Goal: Communication & Community: Share content

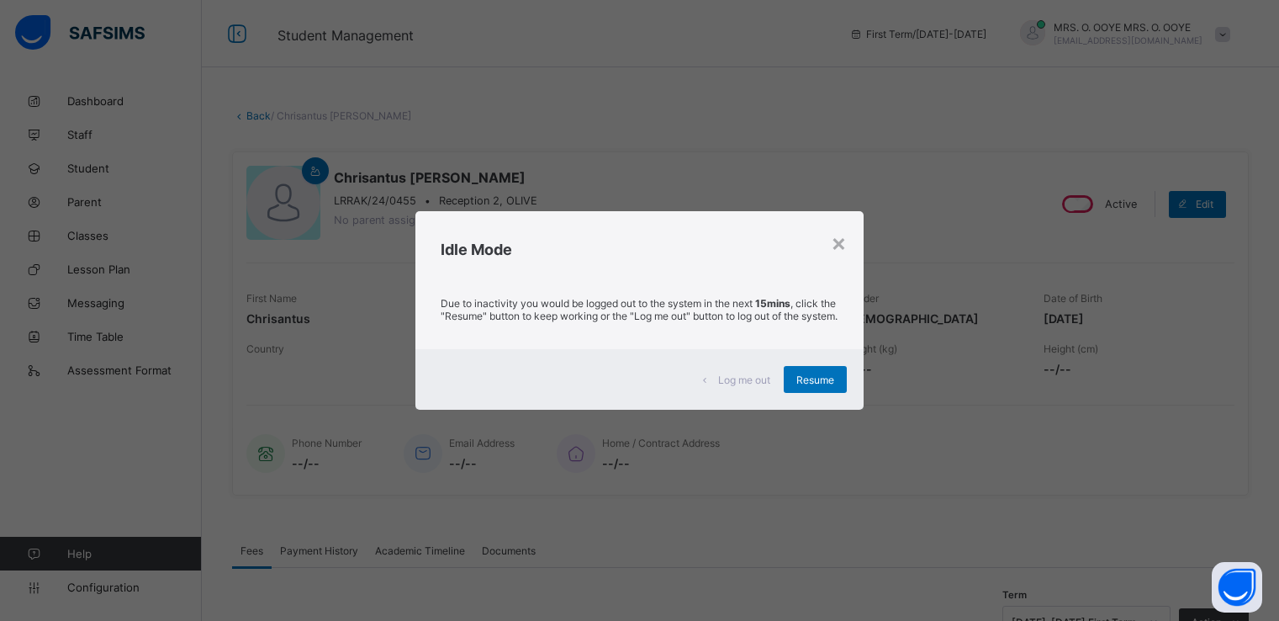
scroll to position [447, 0]
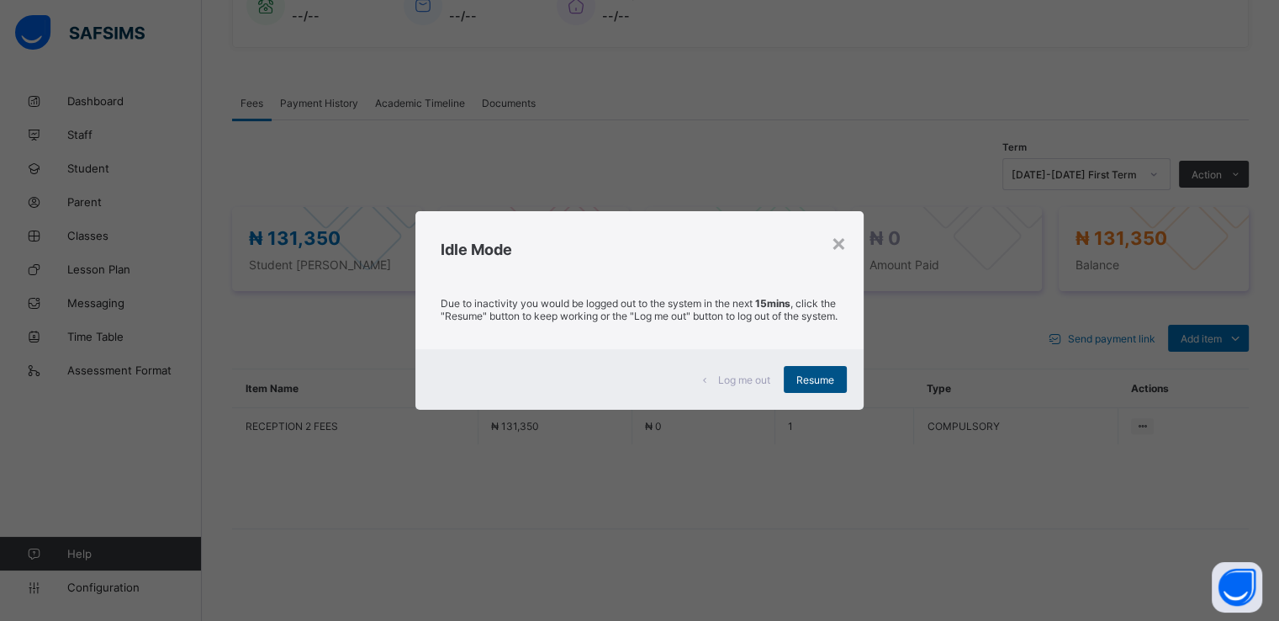
click at [827, 383] on span "Resume" at bounding box center [815, 379] width 38 height 13
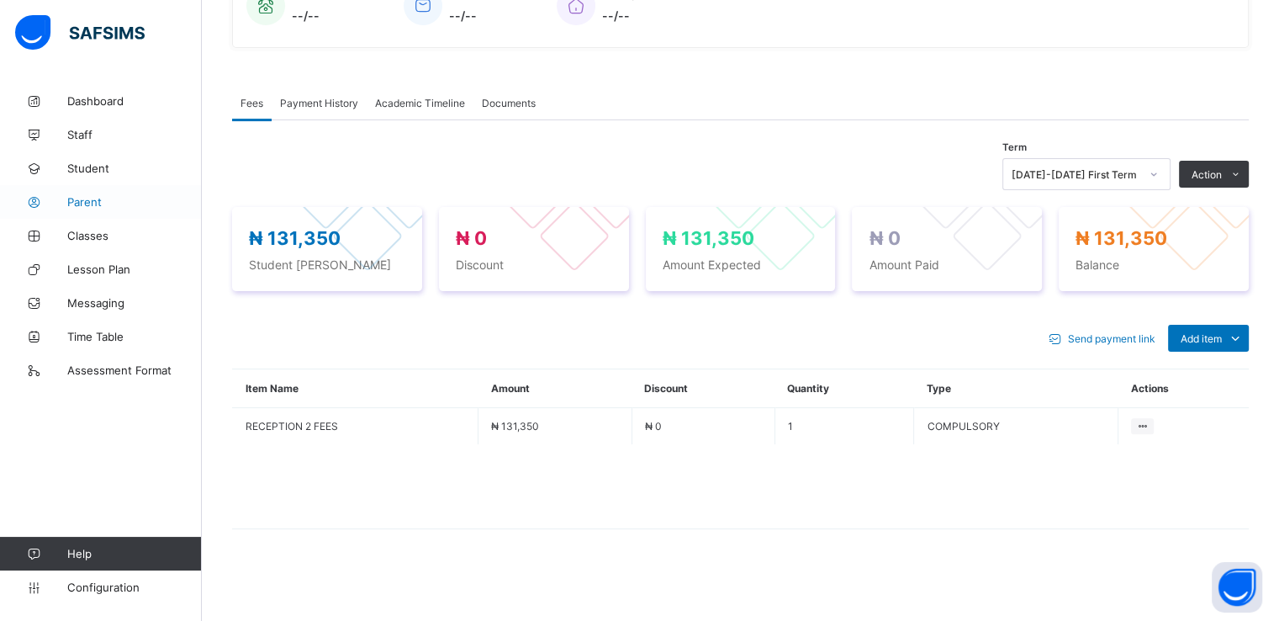
click at [93, 196] on span "Parent" at bounding box center [134, 201] width 135 height 13
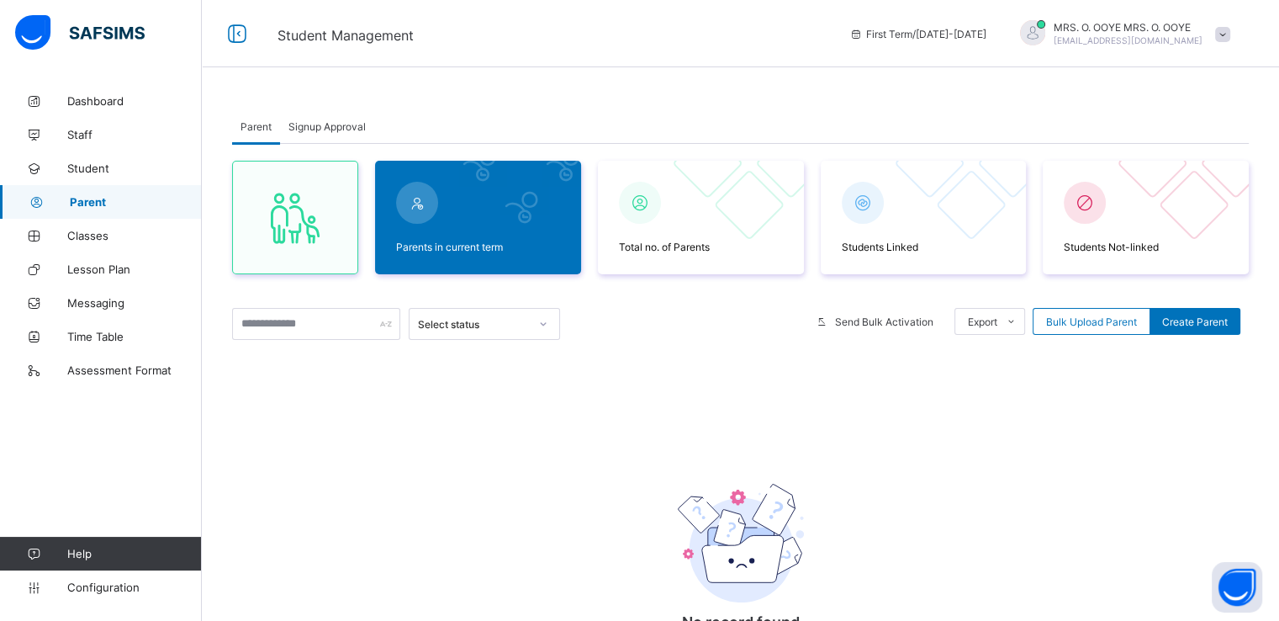
click at [343, 121] on span "Signup Approval" at bounding box center [326, 126] width 77 height 13
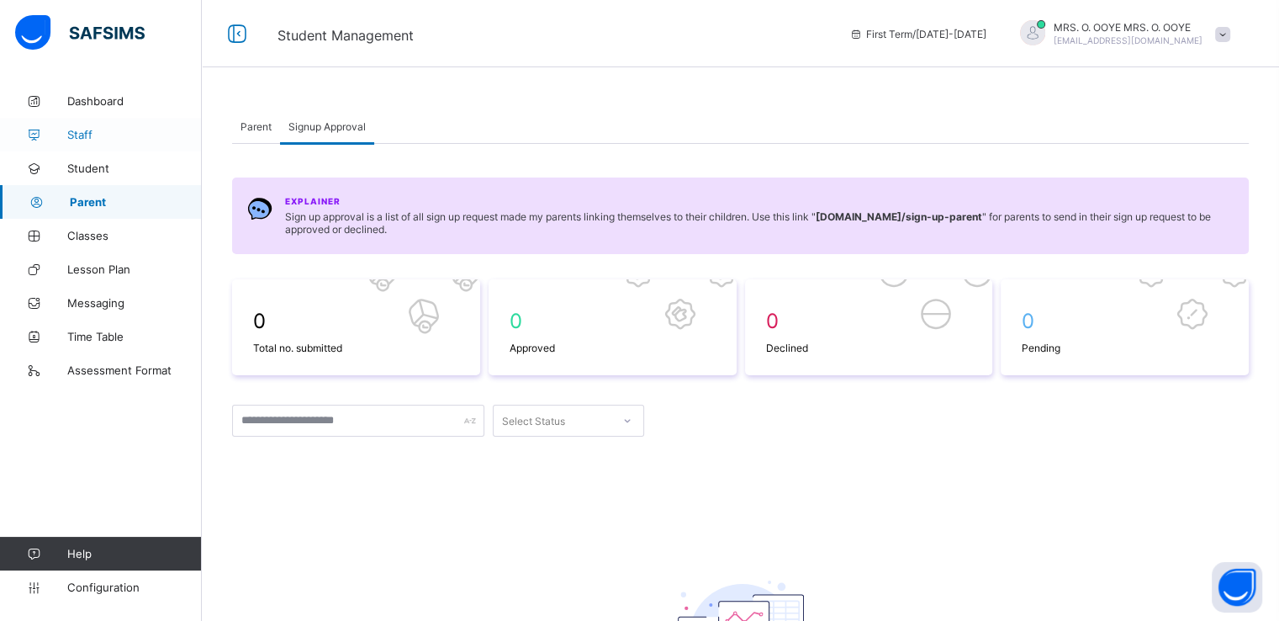
click at [78, 131] on span "Staff" at bounding box center [134, 134] width 135 height 13
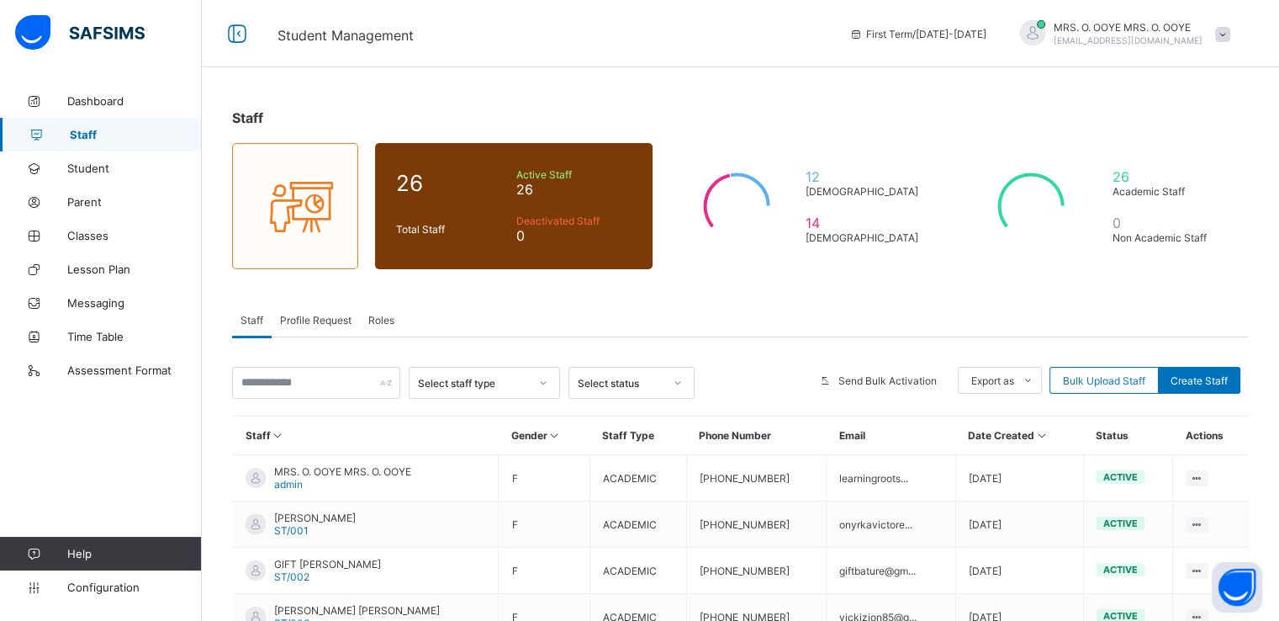
click at [330, 321] on span "Profile Request" at bounding box center [315, 320] width 71 height 13
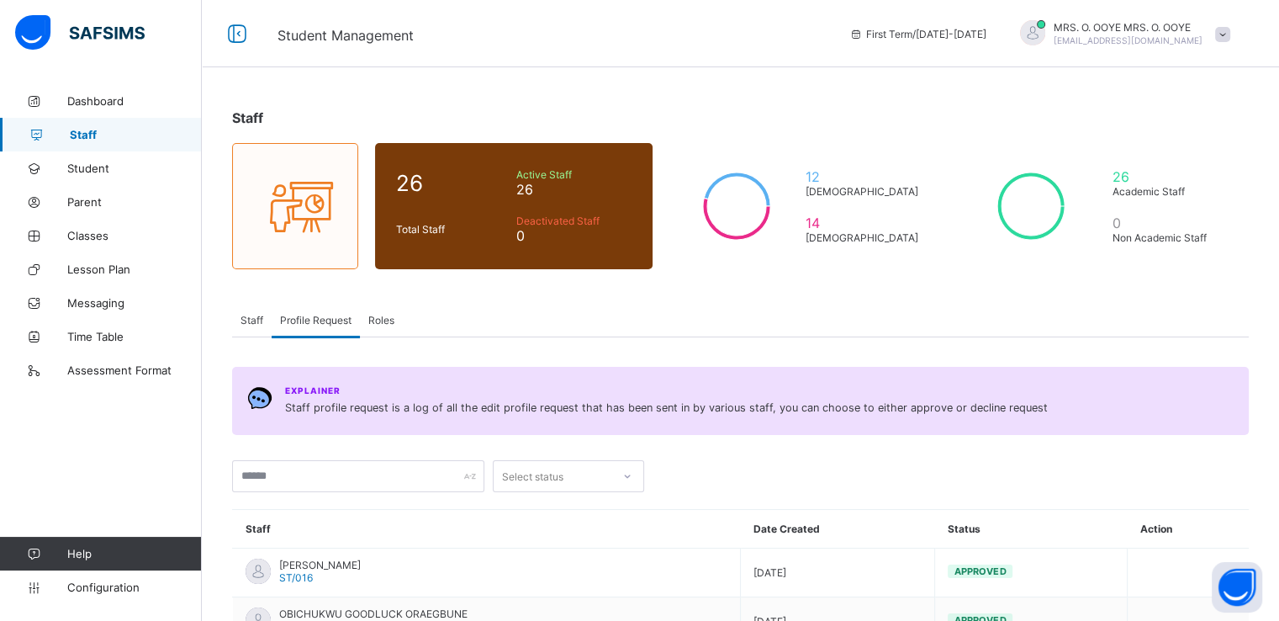
click at [383, 322] on span "Roles" at bounding box center [381, 320] width 26 height 13
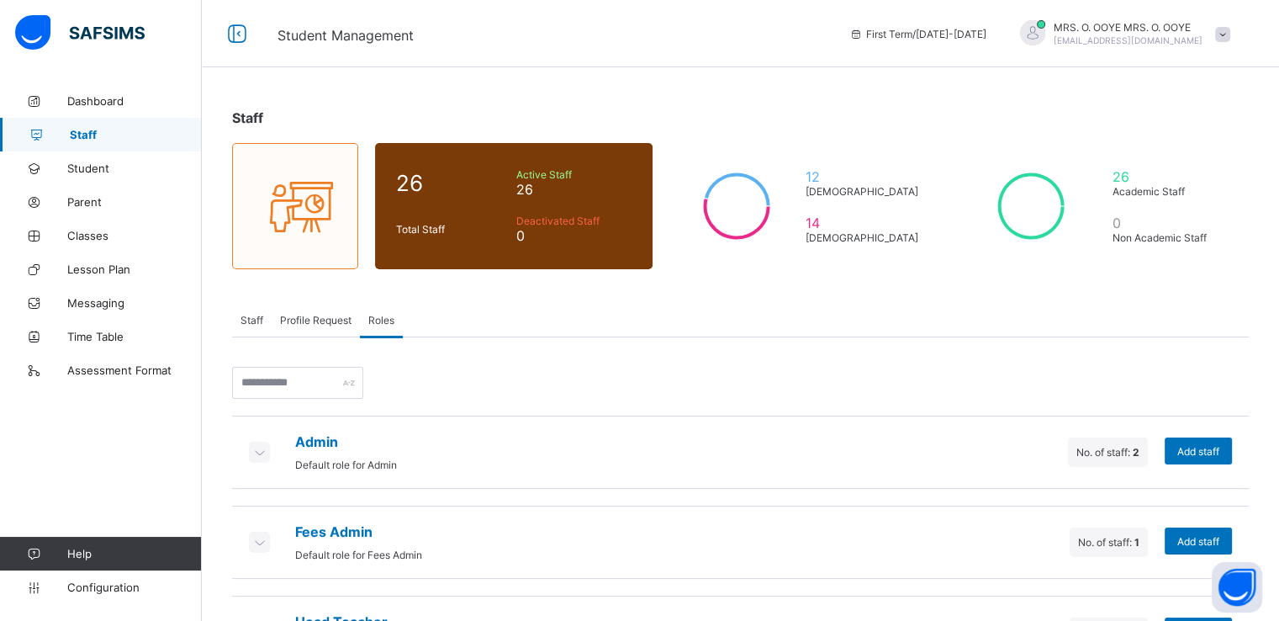
scroll to position [159, 0]
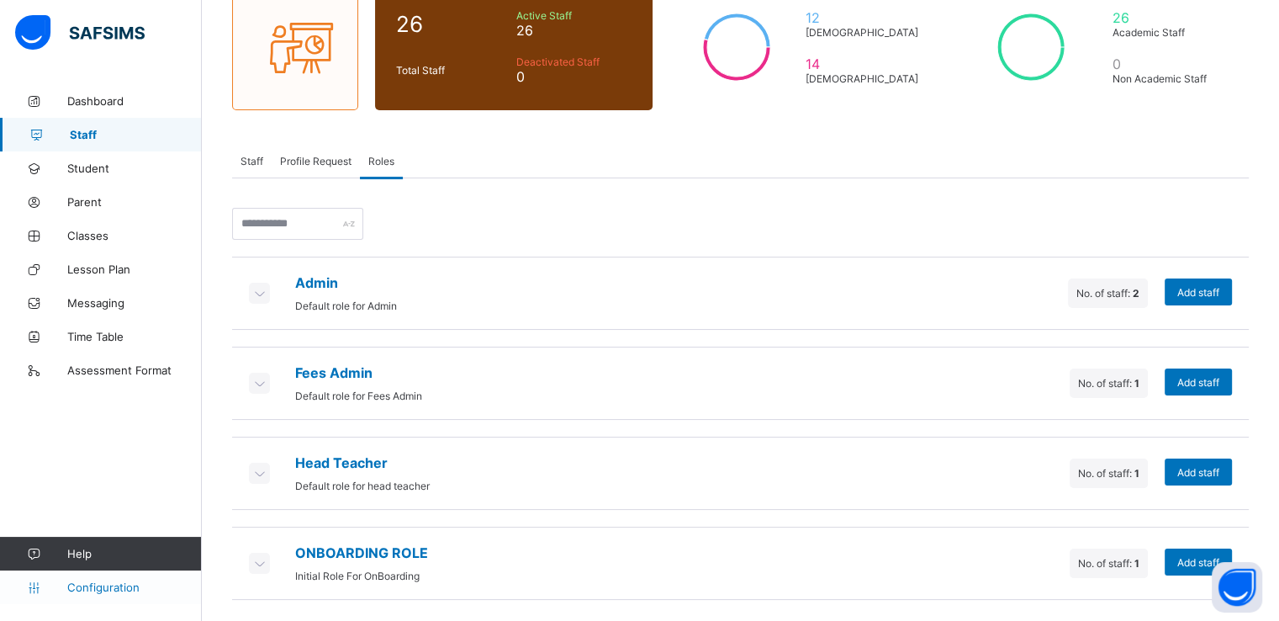
click at [115, 582] on span "Configuration" at bounding box center [134, 586] width 134 height 13
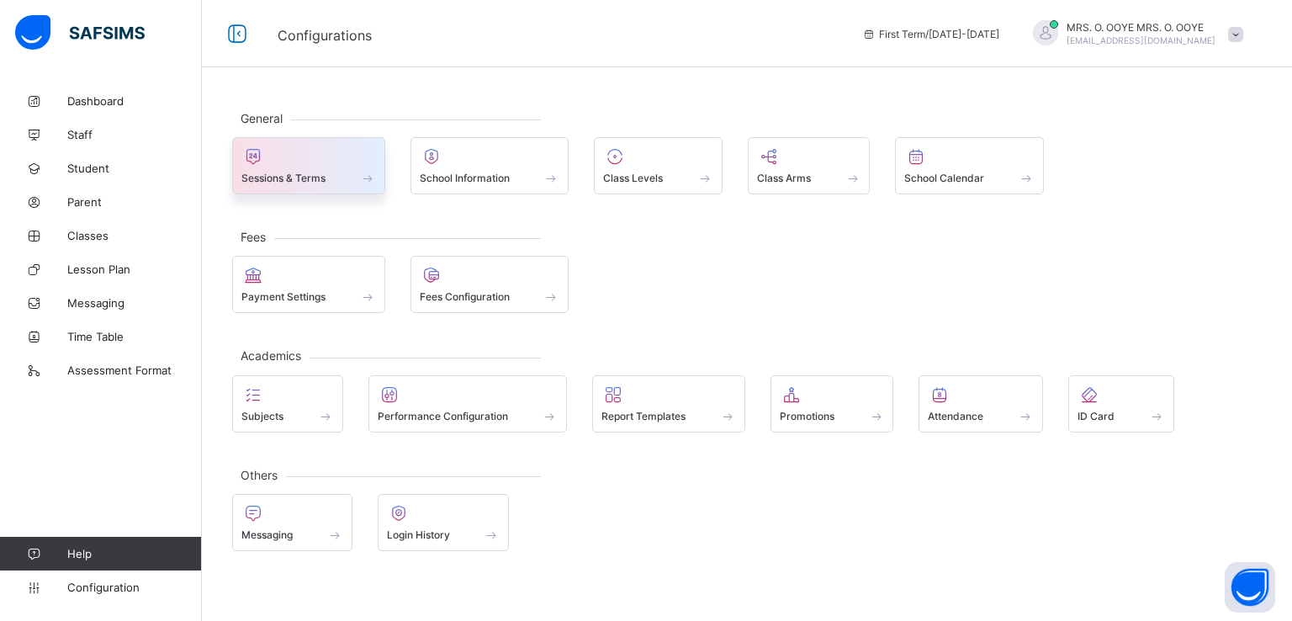
click at [293, 169] on span at bounding box center [308, 169] width 135 height 4
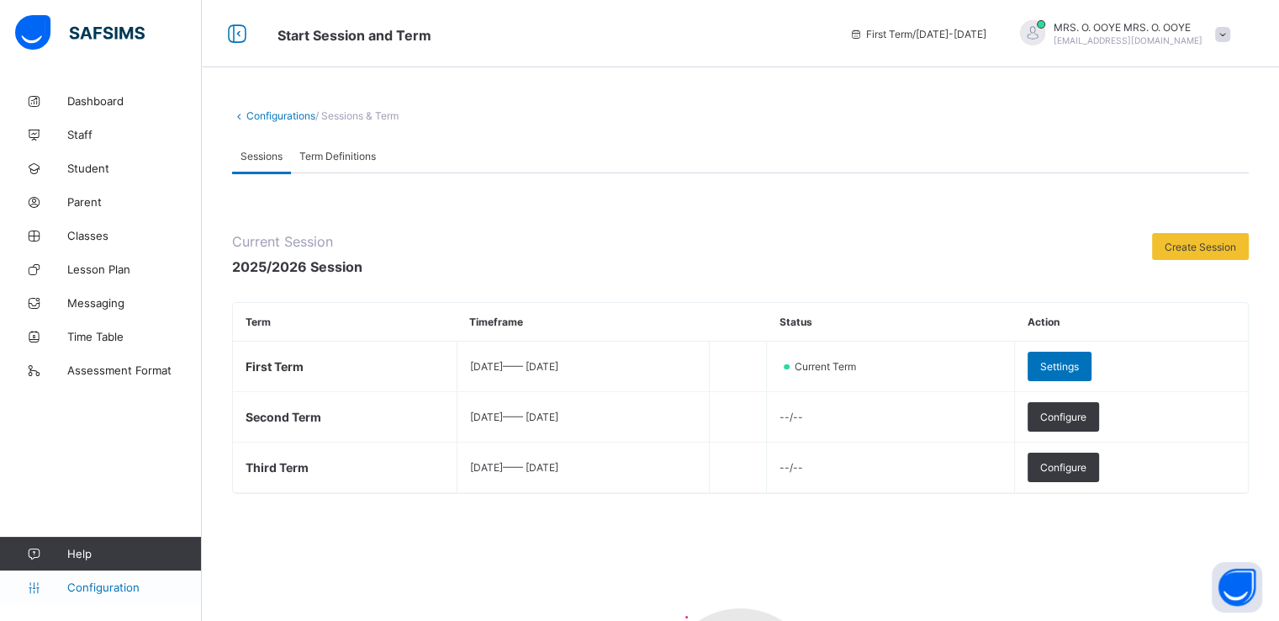
click at [101, 594] on link "Configuration" at bounding box center [100, 587] width 201 height 34
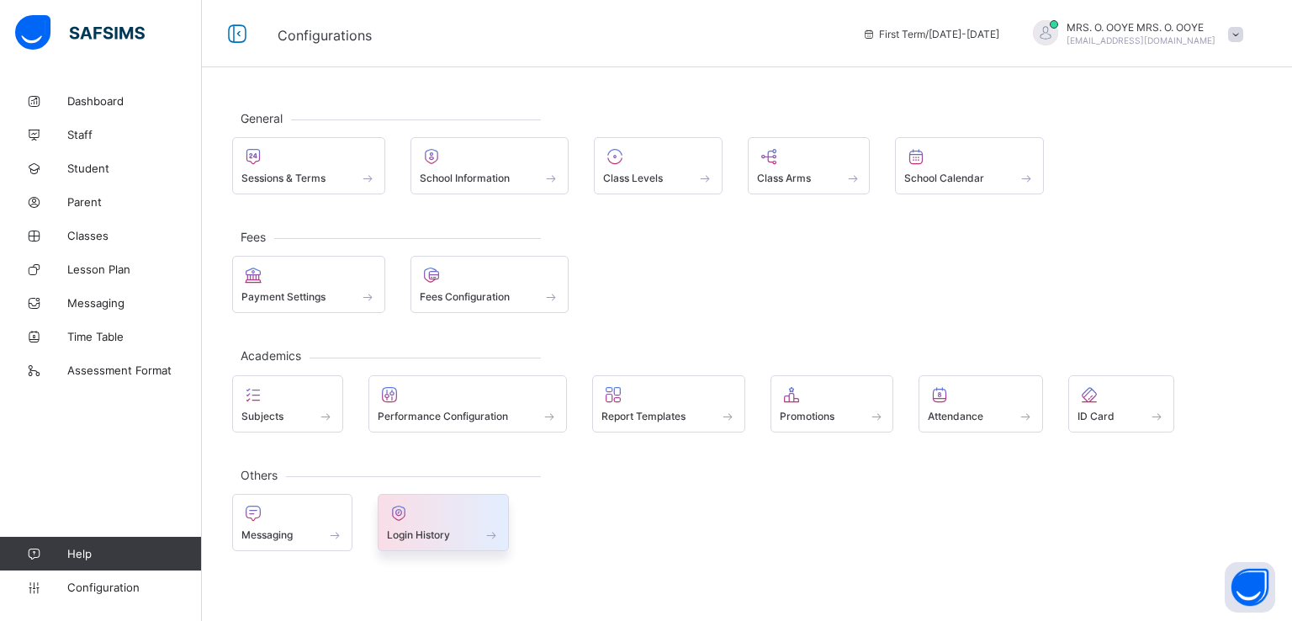
click at [390, 528] on span "Login History" at bounding box center [418, 534] width 63 height 13
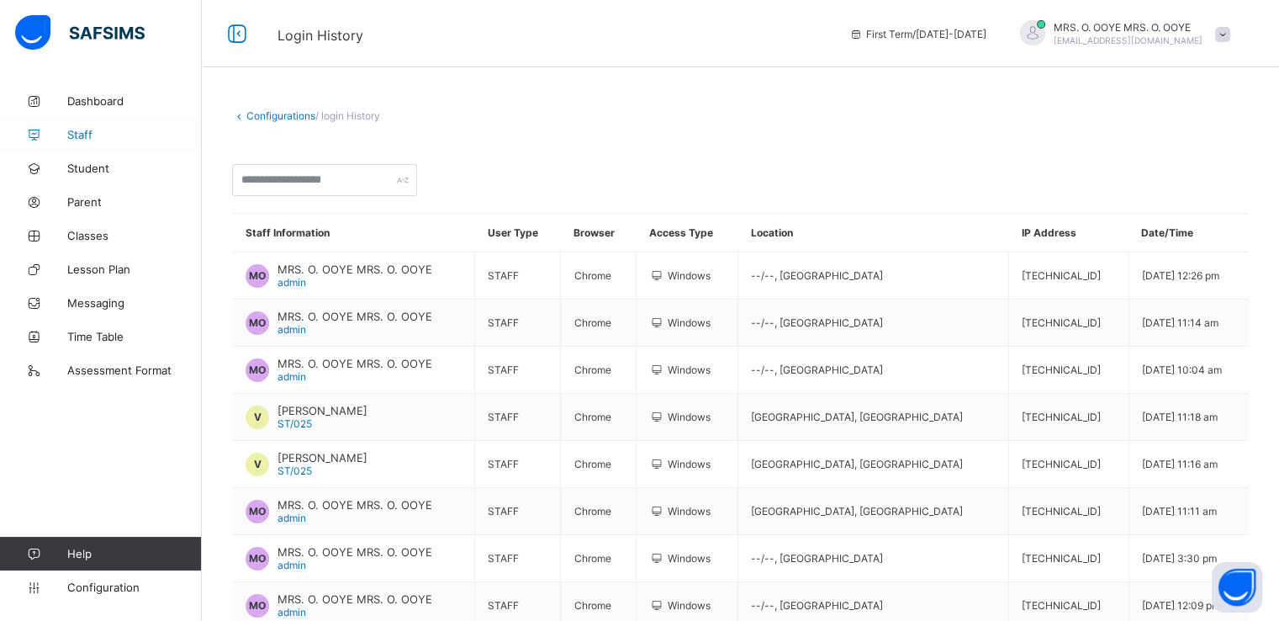
click at [87, 128] on span "Staff" at bounding box center [134, 134] width 135 height 13
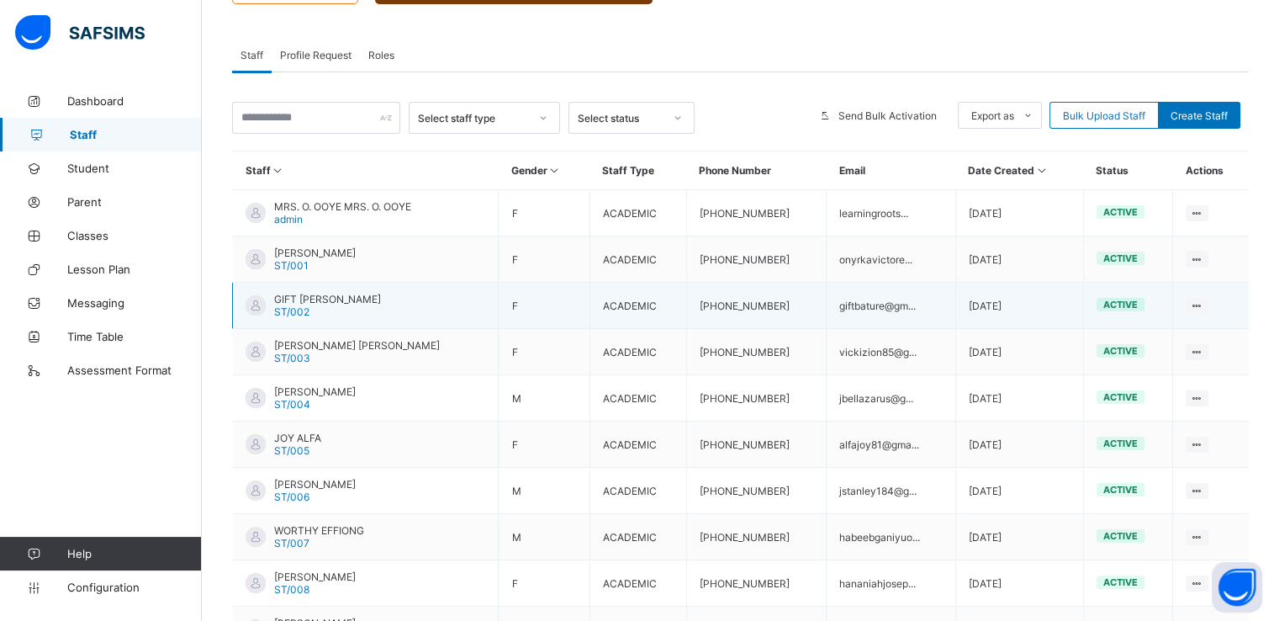
scroll to position [399, 0]
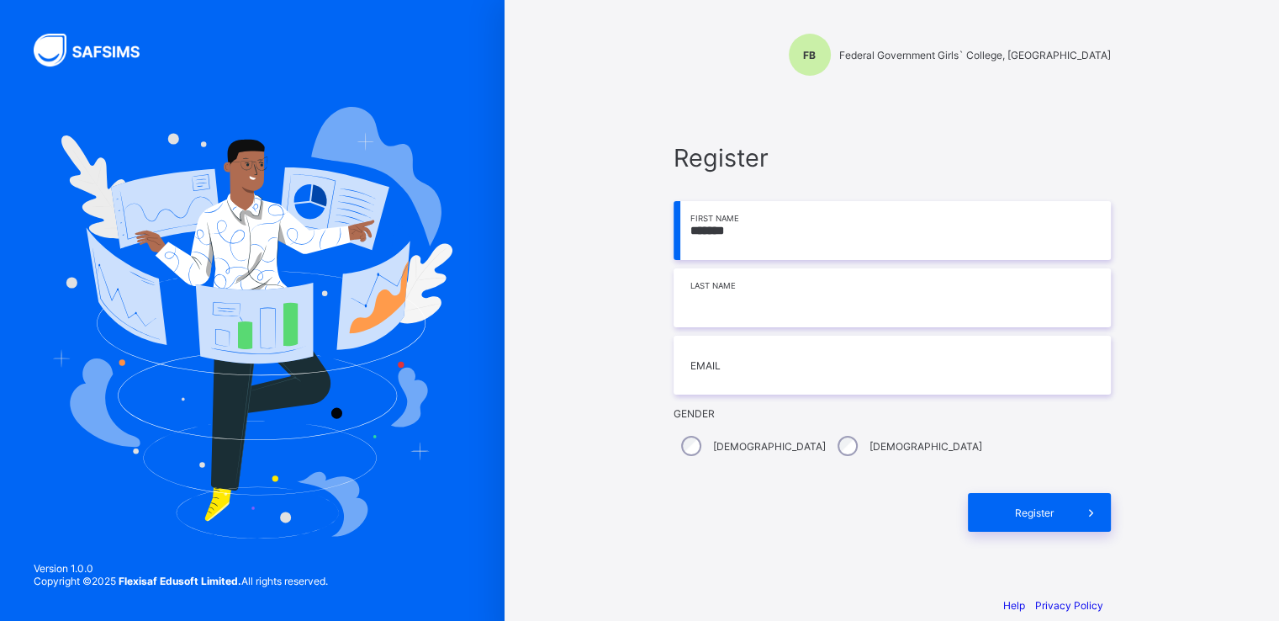
type input "*******"
click at [744, 309] on input at bounding box center [892, 297] width 437 height 59
type input "*******"
click at [786, 354] on input "email" at bounding box center [892, 365] width 437 height 59
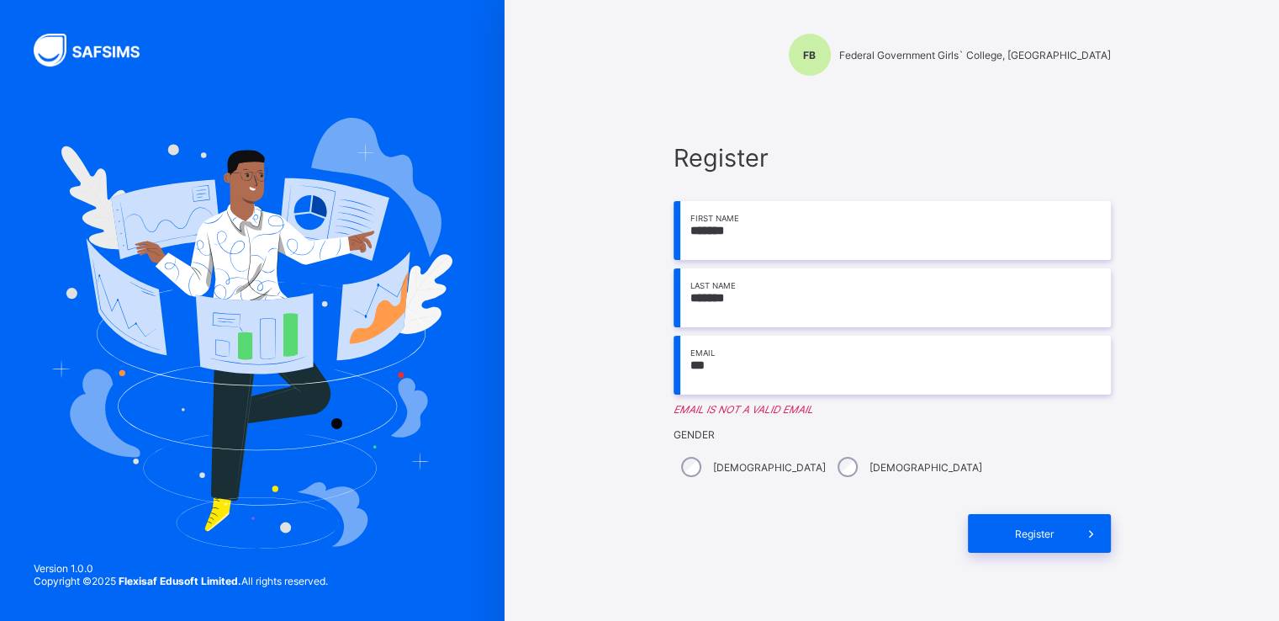
type input "**********"
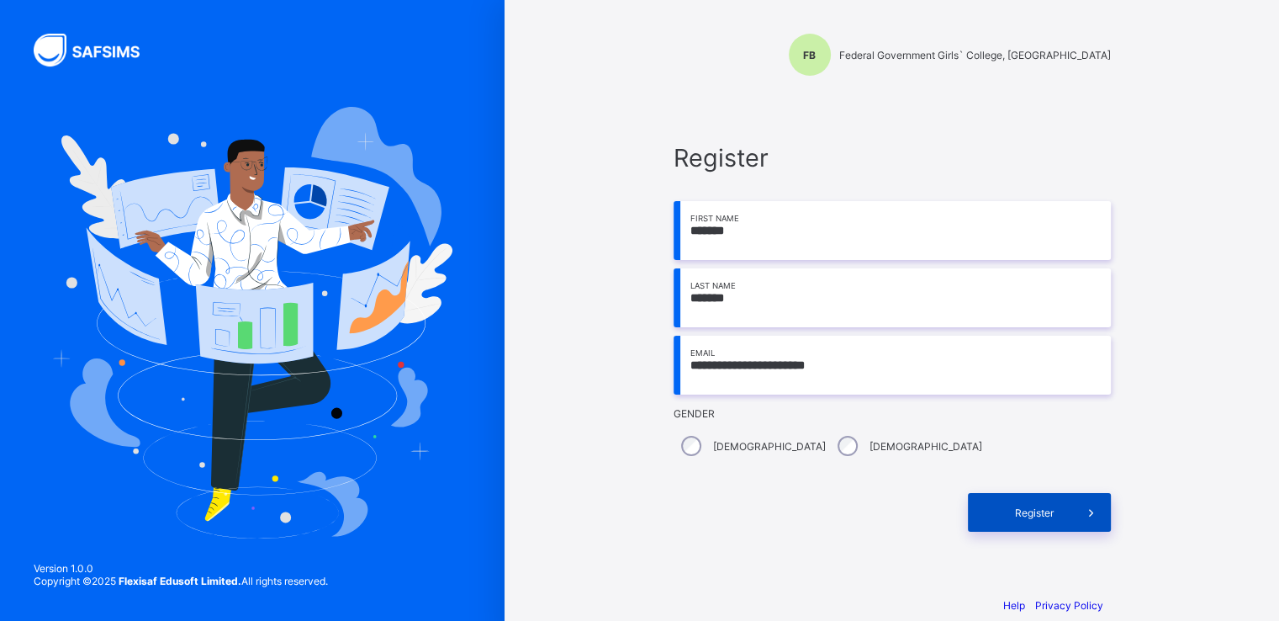
click at [1036, 511] on span "Register" at bounding box center [1034, 512] width 75 height 13
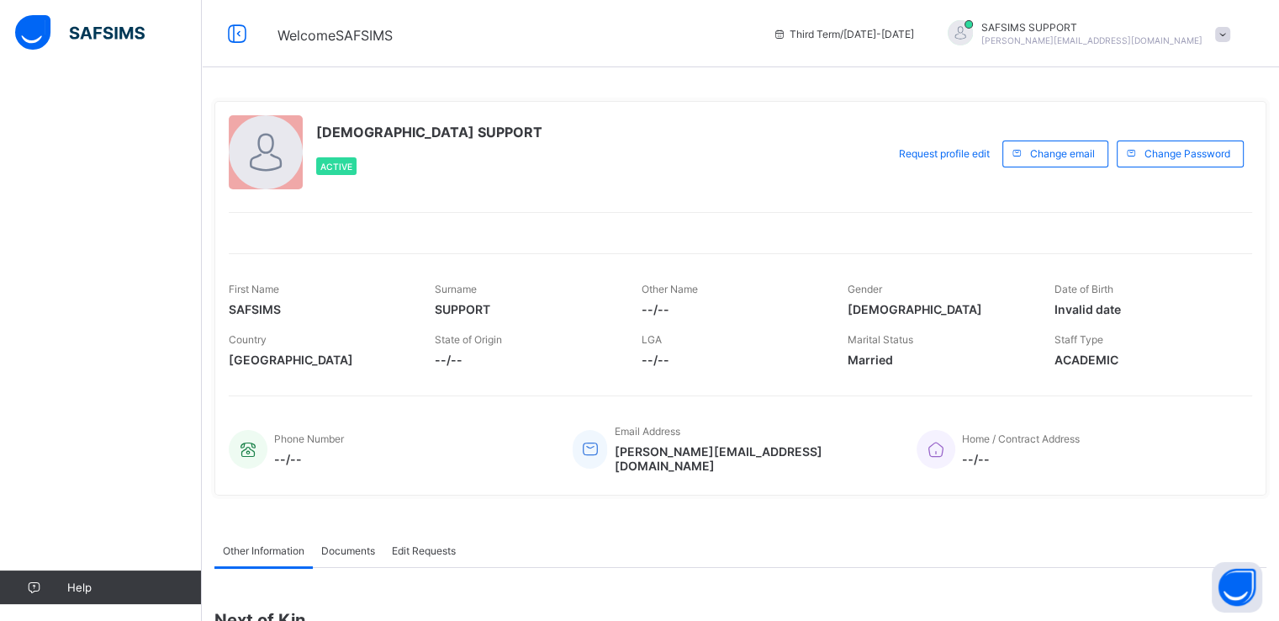
click at [354, 544] on span "Documents" at bounding box center [348, 550] width 54 height 13
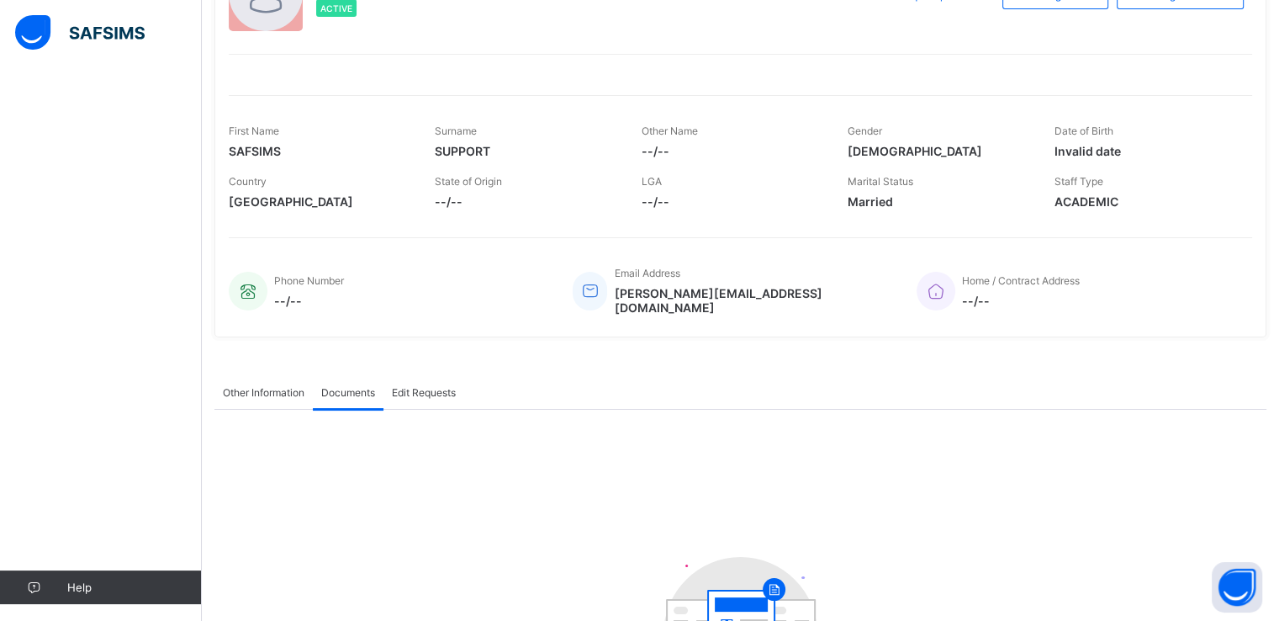
scroll to position [160, 0]
click at [410, 384] on span "Edit Requests" at bounding box center [424, 390] width 64 height 13
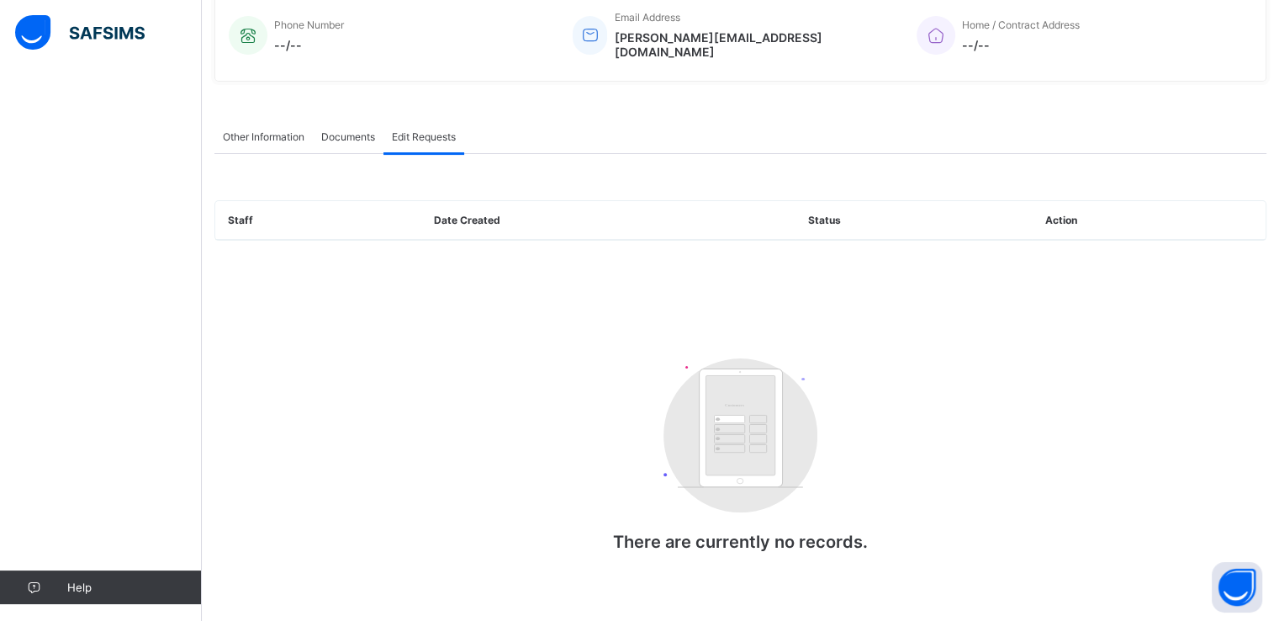
scroll to position [0, 0]
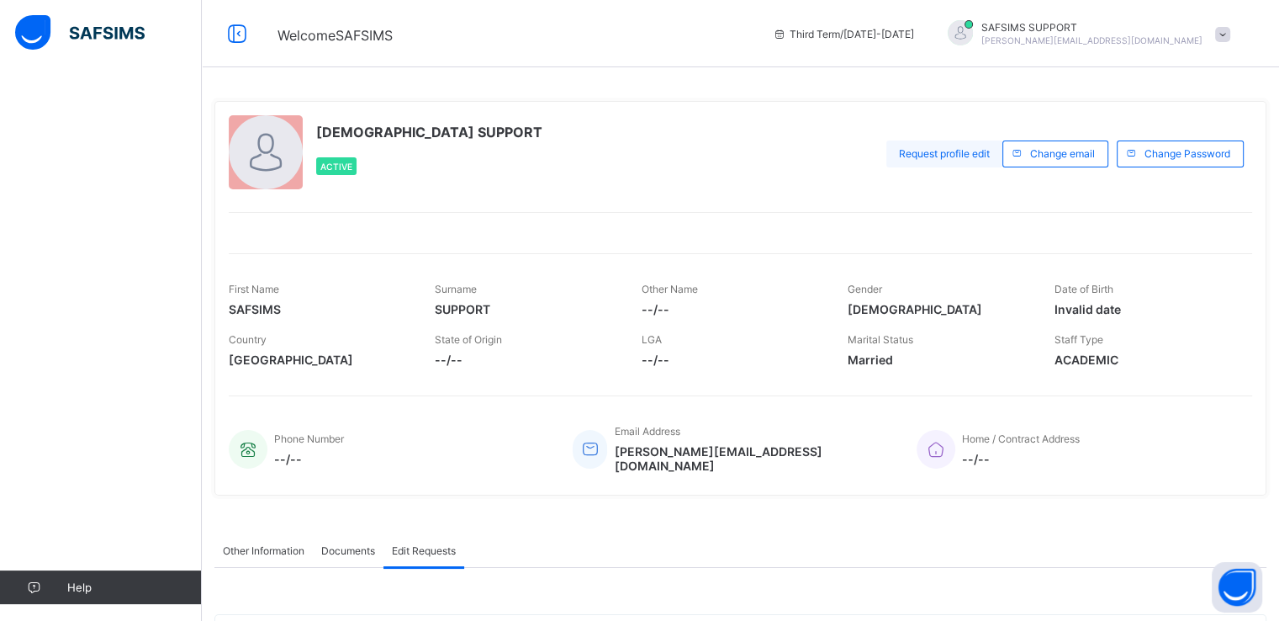
click at [960, 151] on span "Request profile edit" at bounding box center [944, 153] width 91 height 13
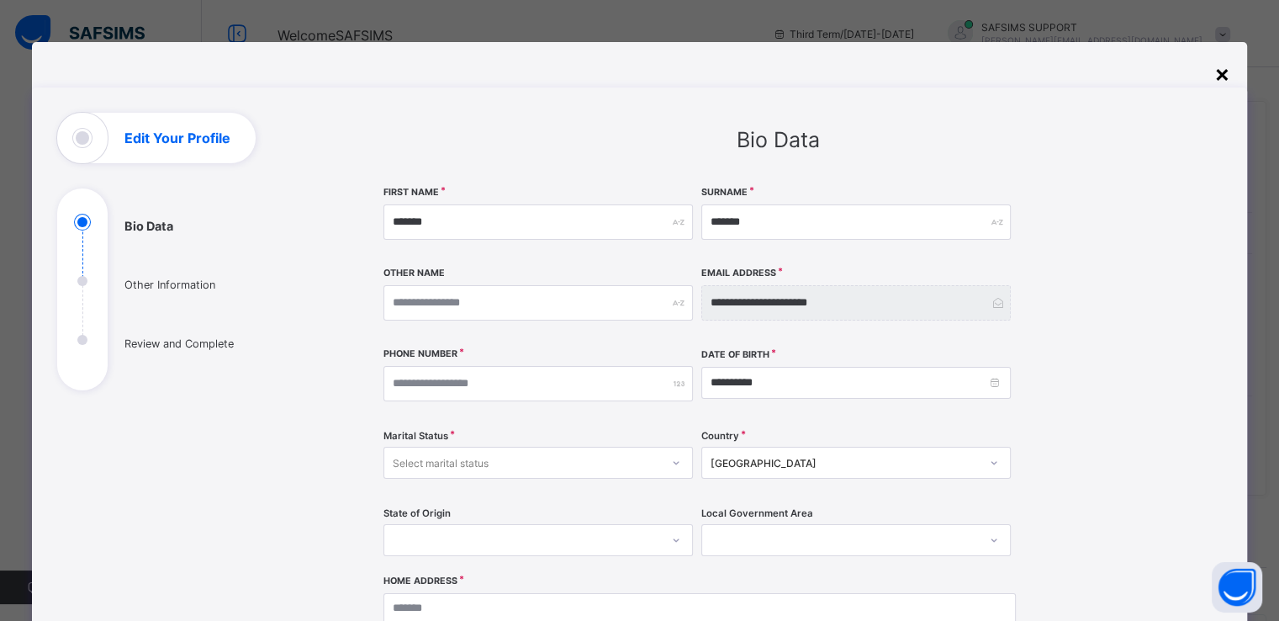
click at [1229, 71] on div "×" at bounding box center [1222, 73] width 16 height 29
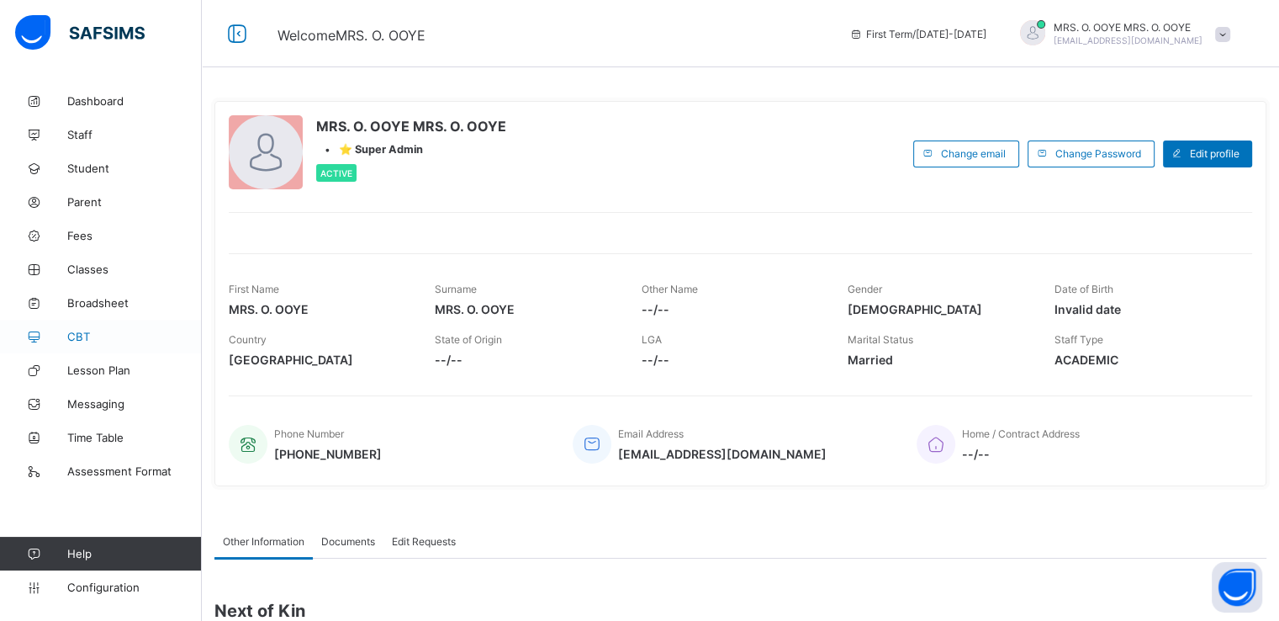
click at [84, 340] on span "CBT" at bounding box center [134, 336] width 135 height 13
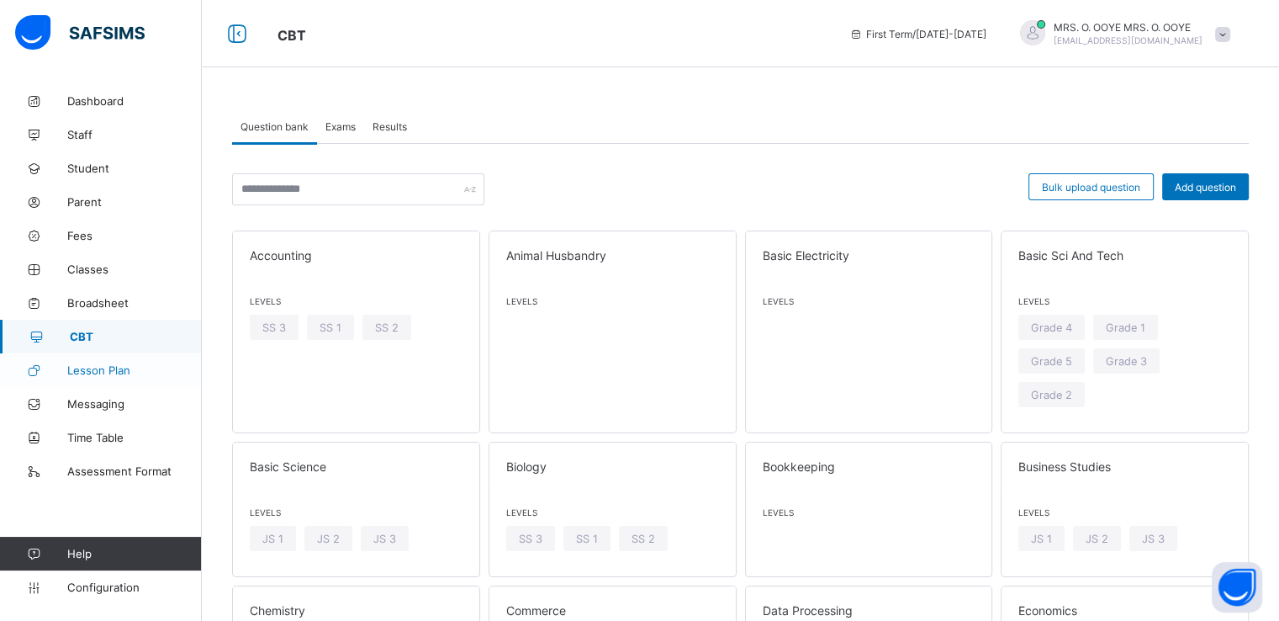
click at [101, 385] on link "Lesson Plan" at bounding box center [101, 370] width 202 height 34
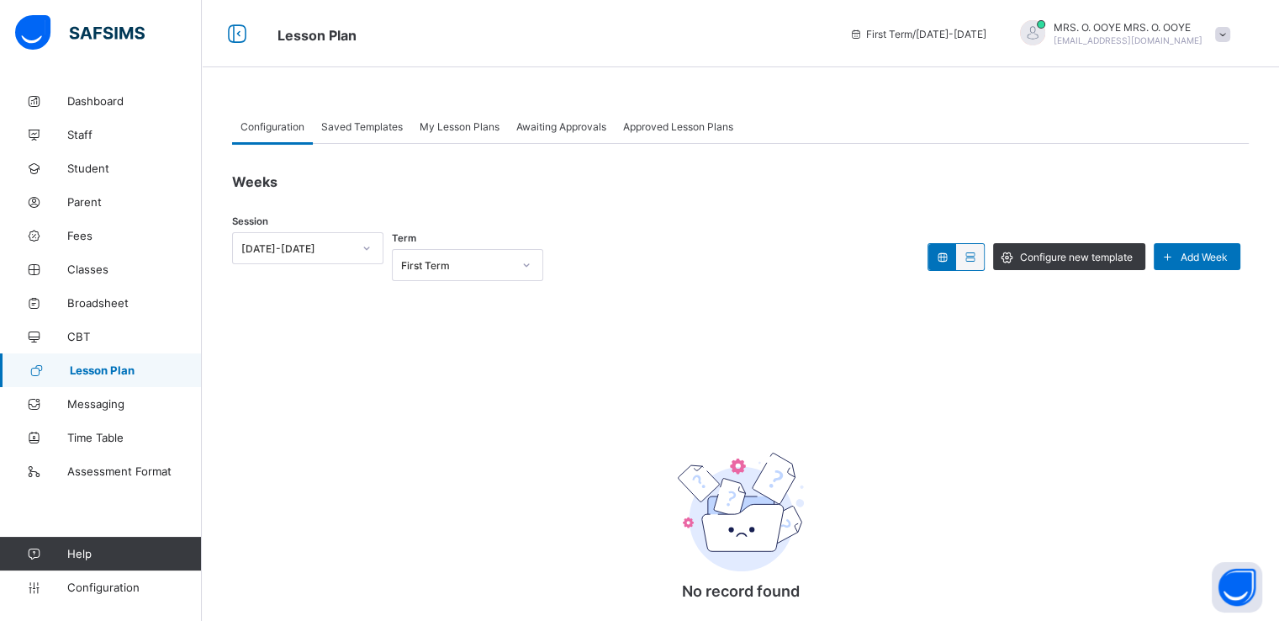
click at [359, 126] on span "Saved Templates" at bounding box center [362, 126] width 82 height 13
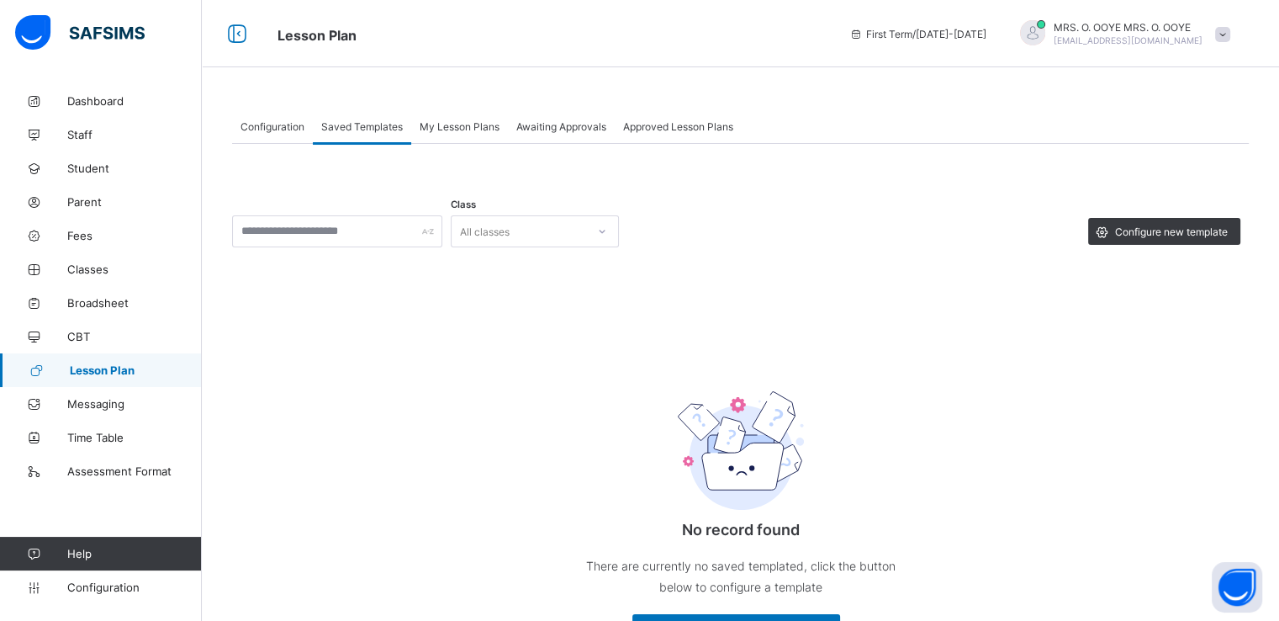
click at [460, 120] on span "My Lesson Plans" at bounding box center [460, 126] width 80 height 13
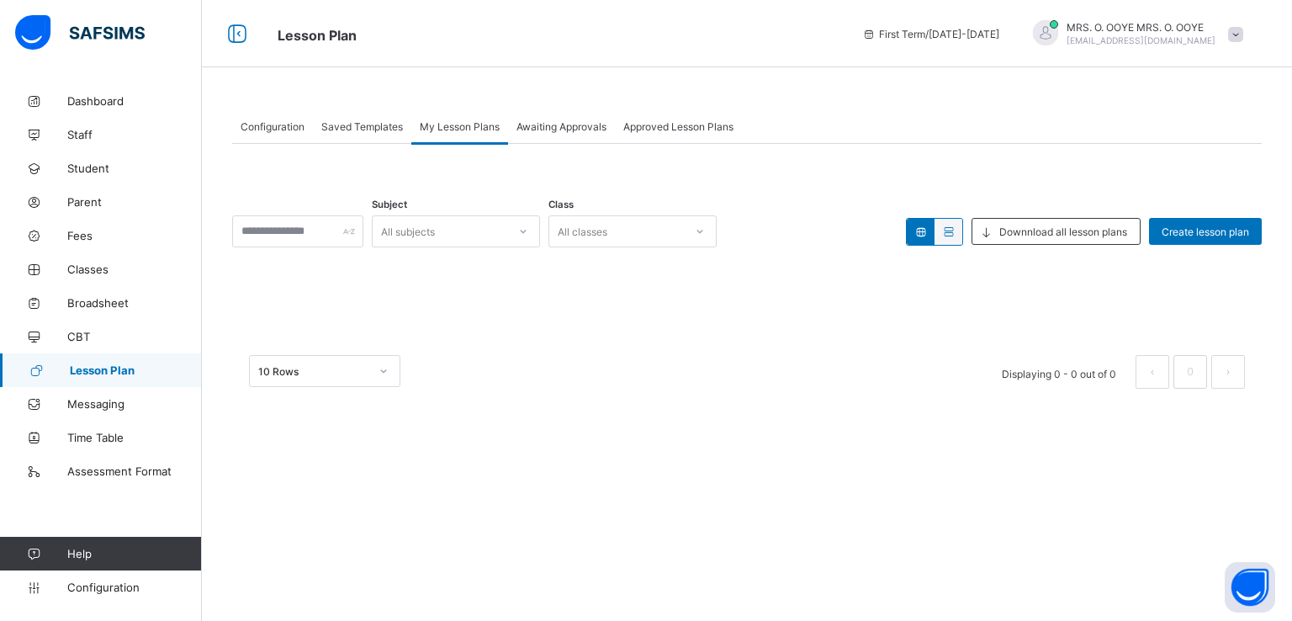
click at [567, 122] on span "Awaiting Approvals" at bounding box center [561, 126] width 90 height 13
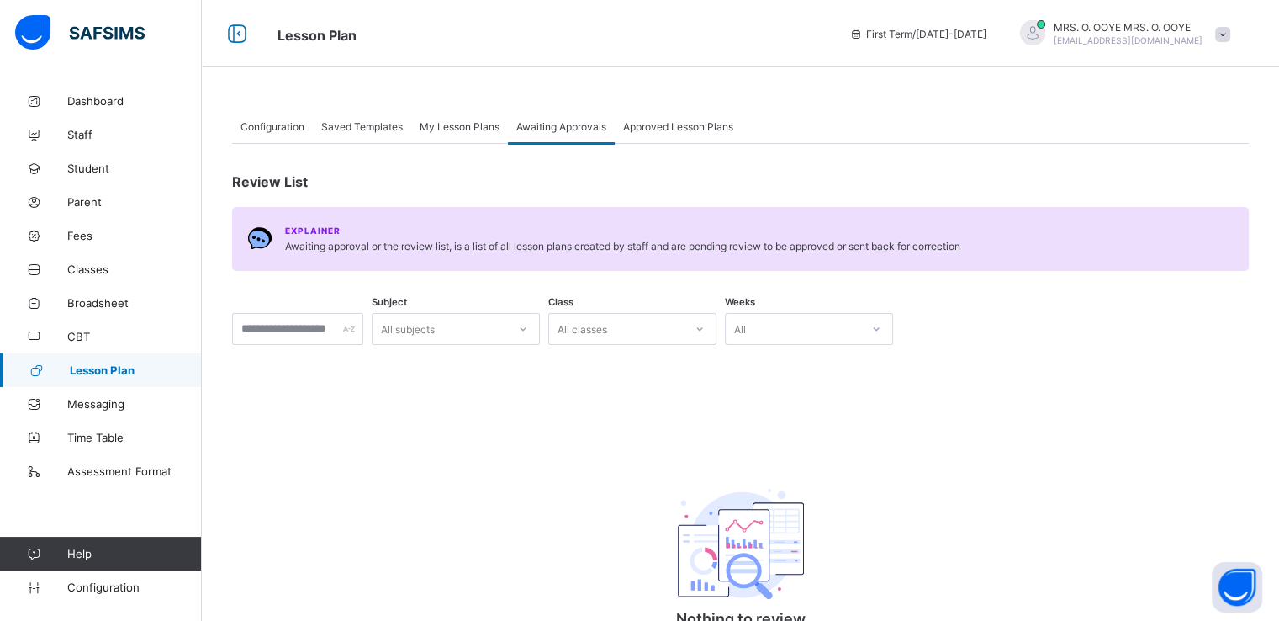
click at [673, 131] on span "Approved Lesson Plans" at bounding box center [678, 126] width 110 height 13
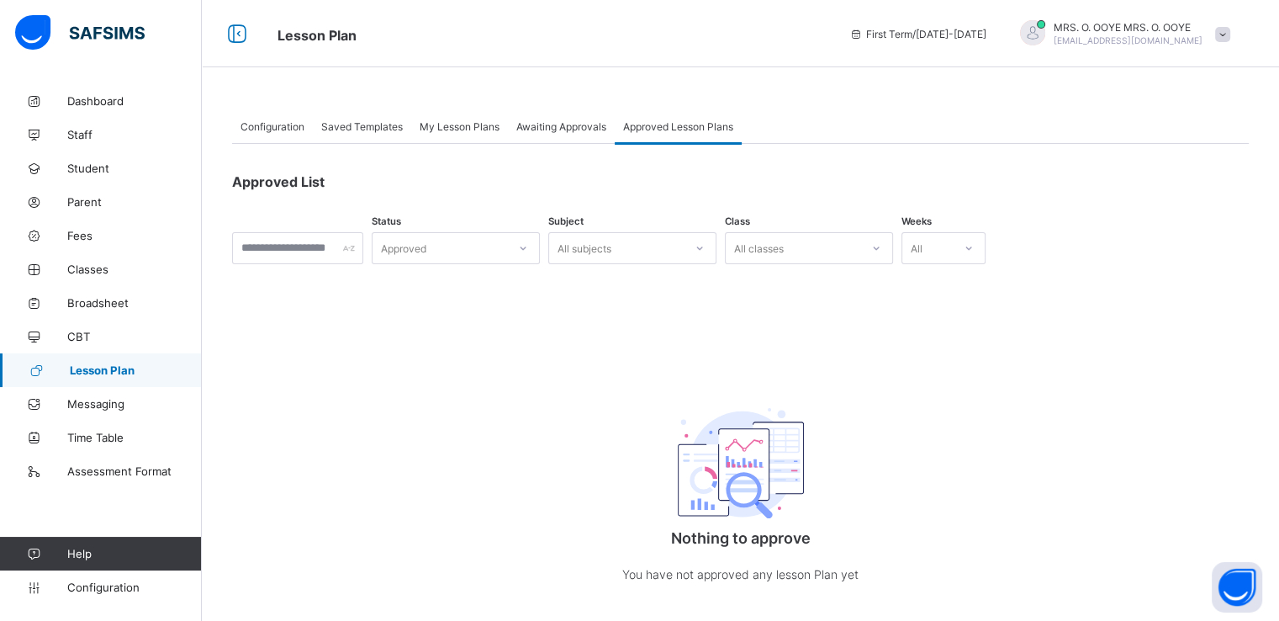
click at [256, 121] on span "Configuration" at bounding box center [273, 126] width 64 height 13
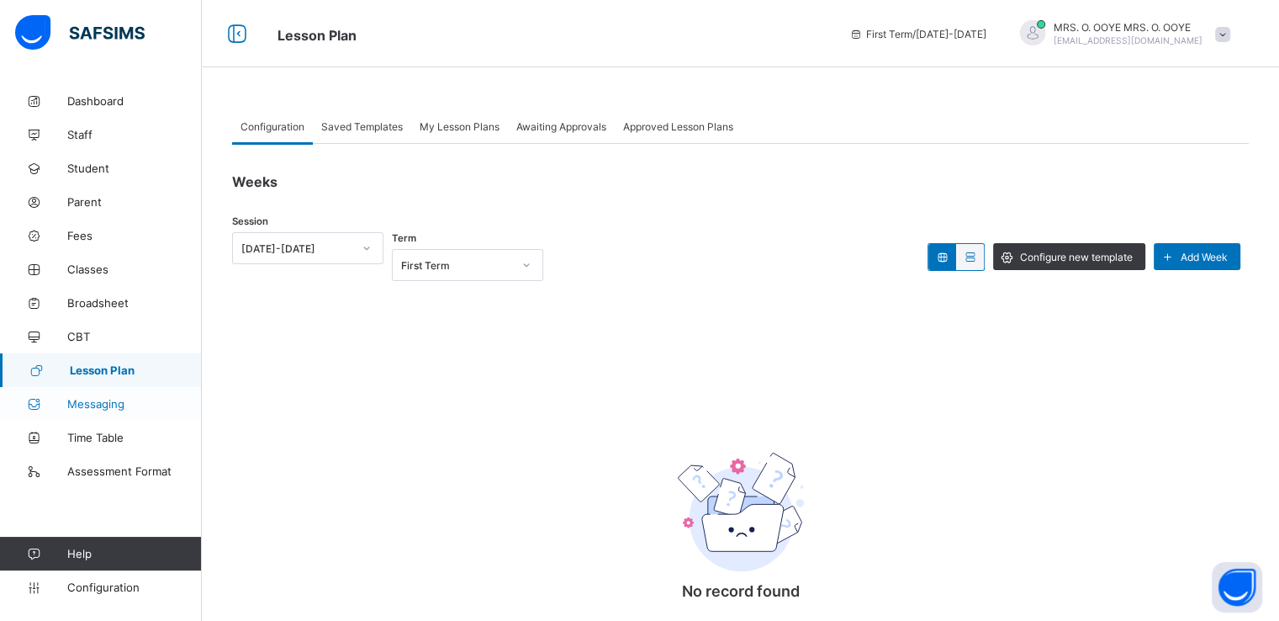
click at [78, 401] on span "Messaging" at bounding box center [134, 403] width 135 height 13
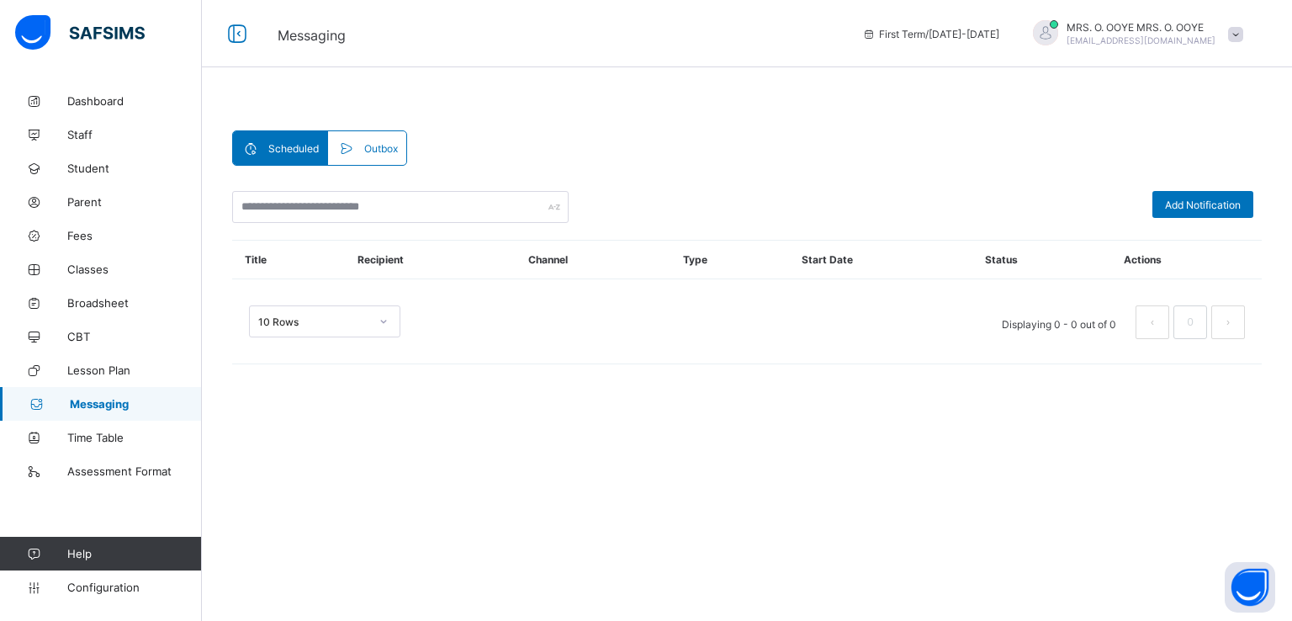
click at [361, 159] on div "Outbox" at bounding box center [366, 148] width 77 height 34
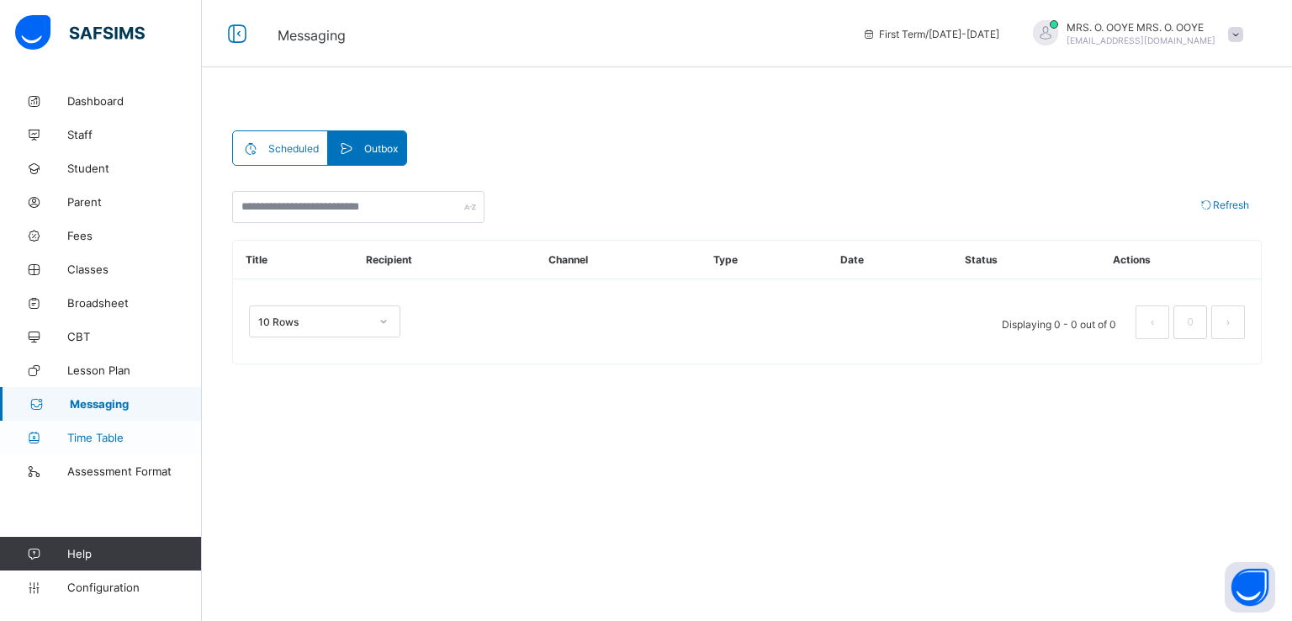
click at [87, 438] on span "Time Table" at bounding box center [134, 437] width 135 height 13
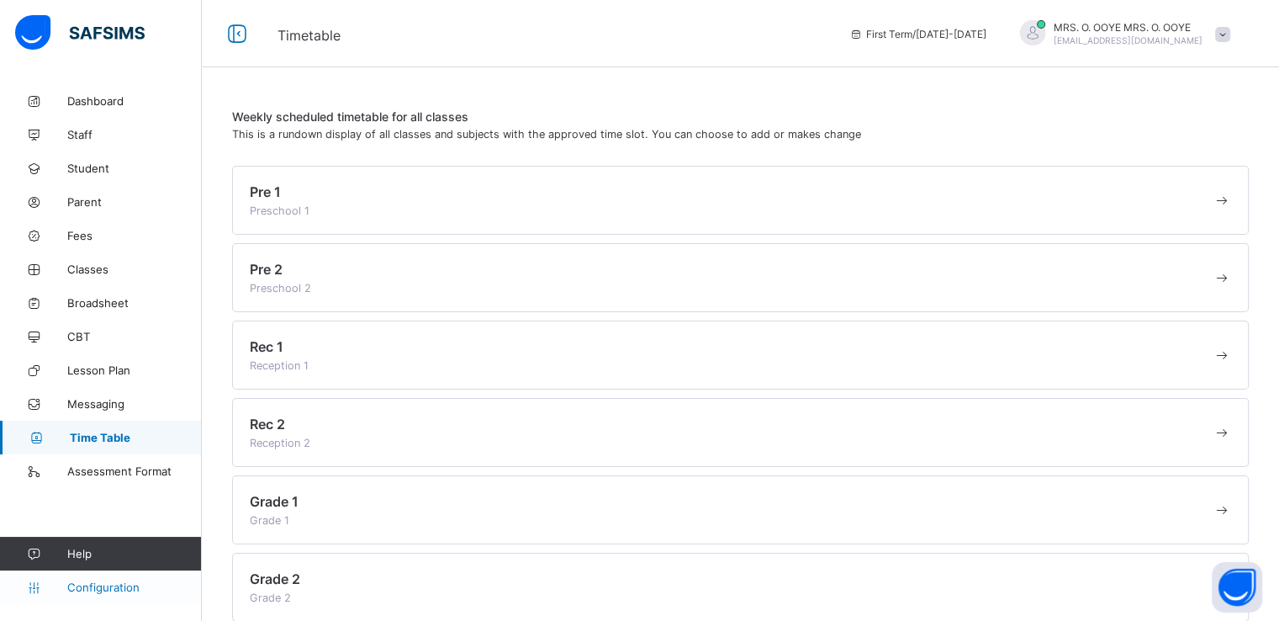
click at [93, 589] on span "Configuration" at bounding box center [134, 586] width 134 height 13
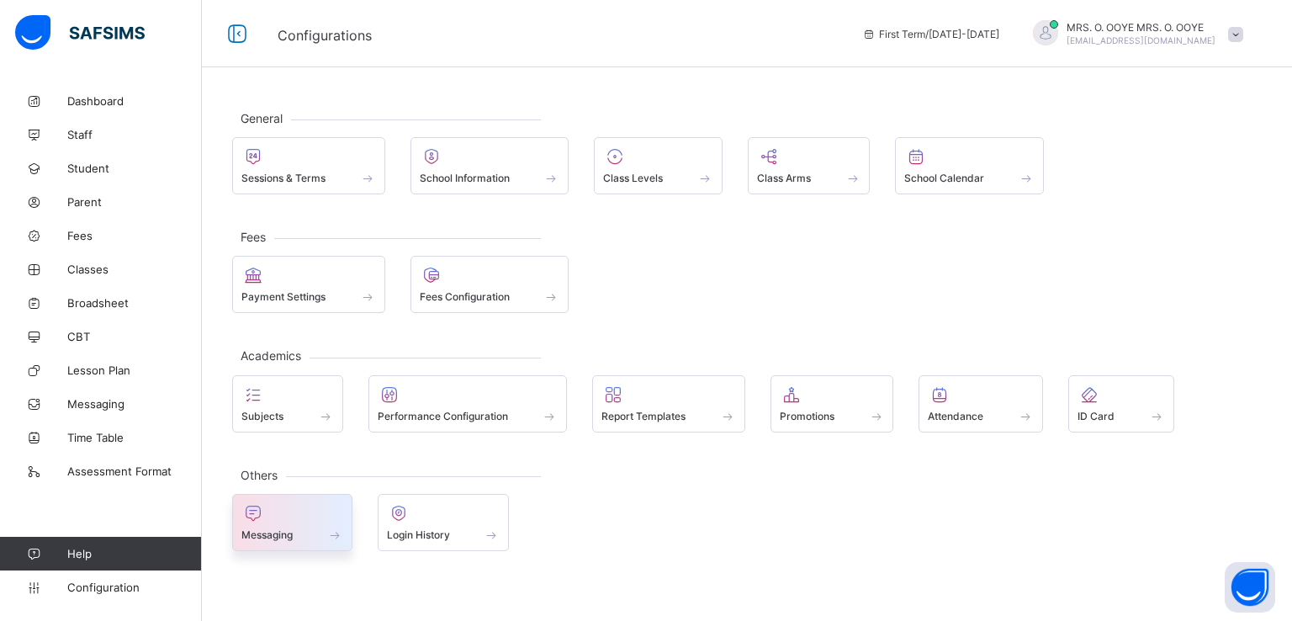
click at [305, 523] on span at bounding box center [292, 525] width 102 height 4
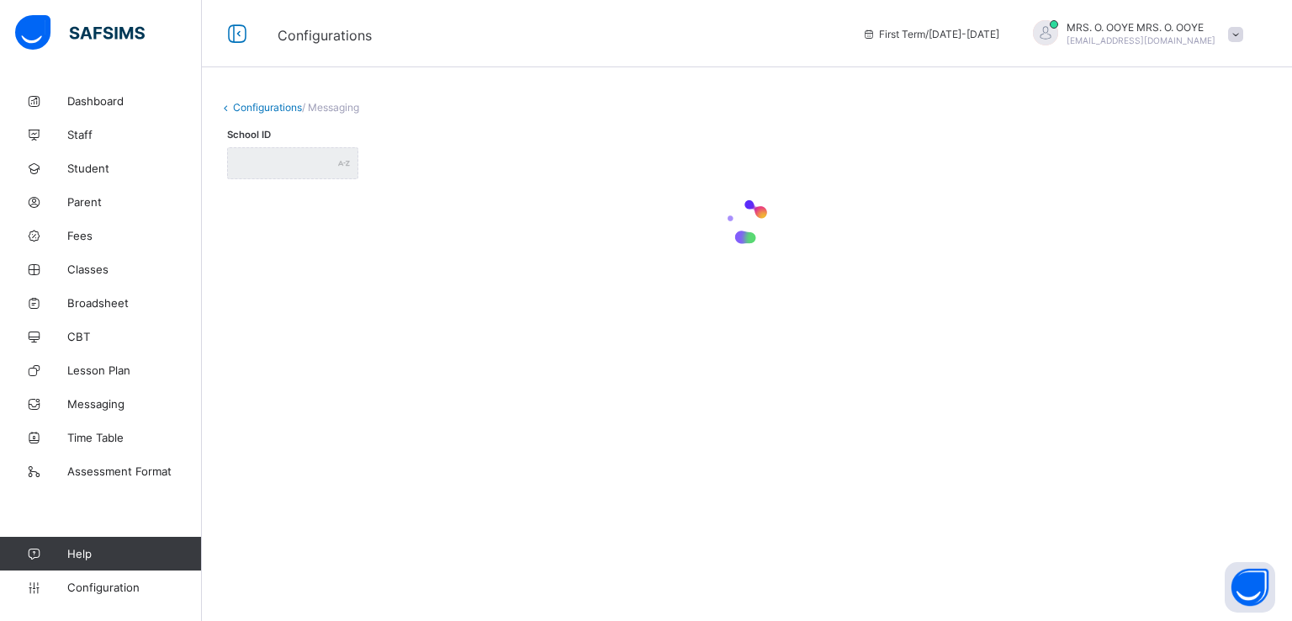
type input "**********"
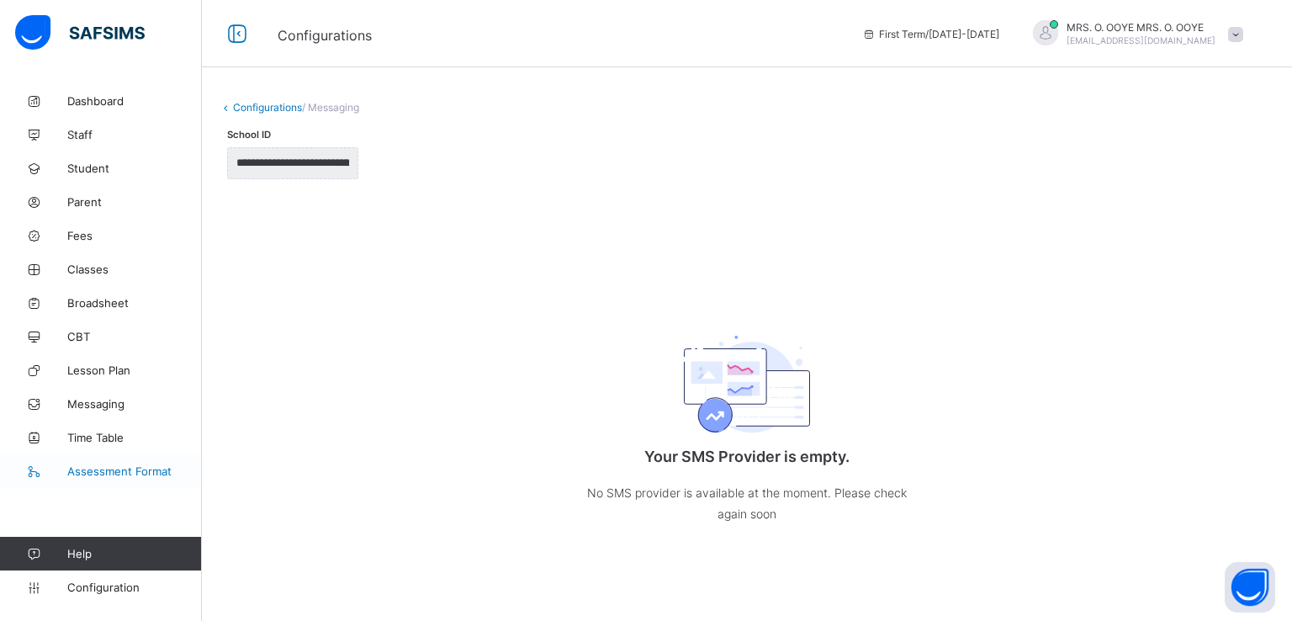
click at [98, 468] on span "Assessment Format" at bounding box center [134, 470] width 135 height 13
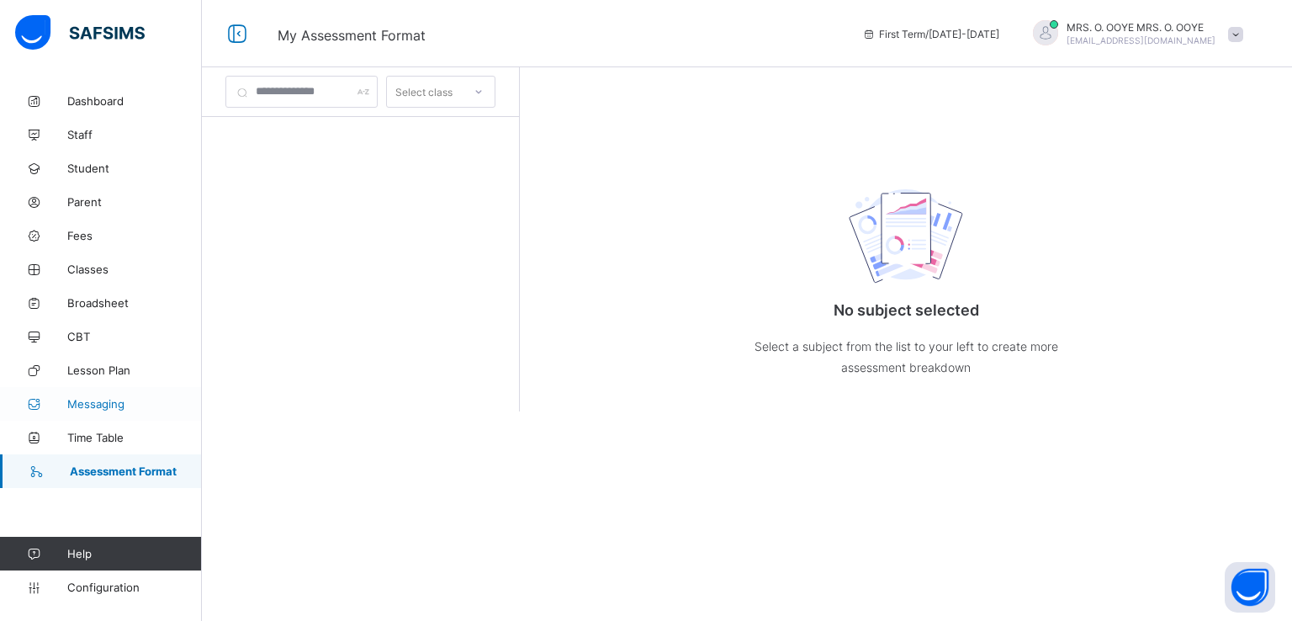
click at [87, 403] on span "Messaging" at bounding box center [134, 403] width 135 height 13
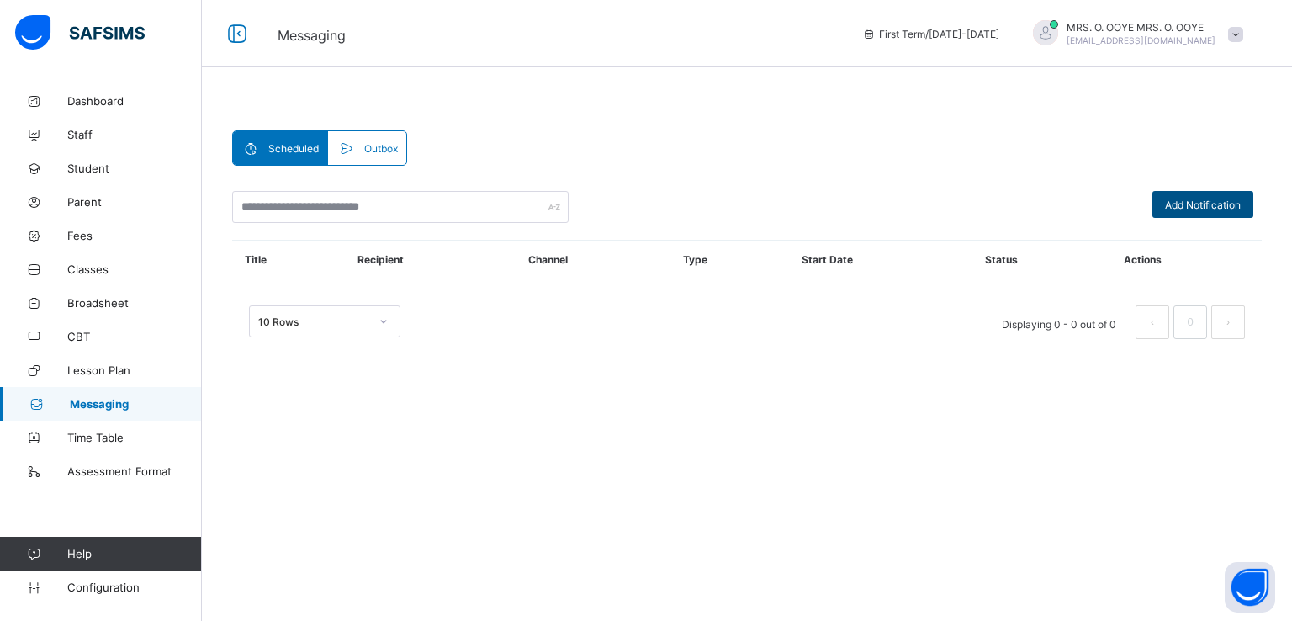
click at [1182, 194] on div "Add Notification" at bounding box center [1202, 204] width 101 height 27
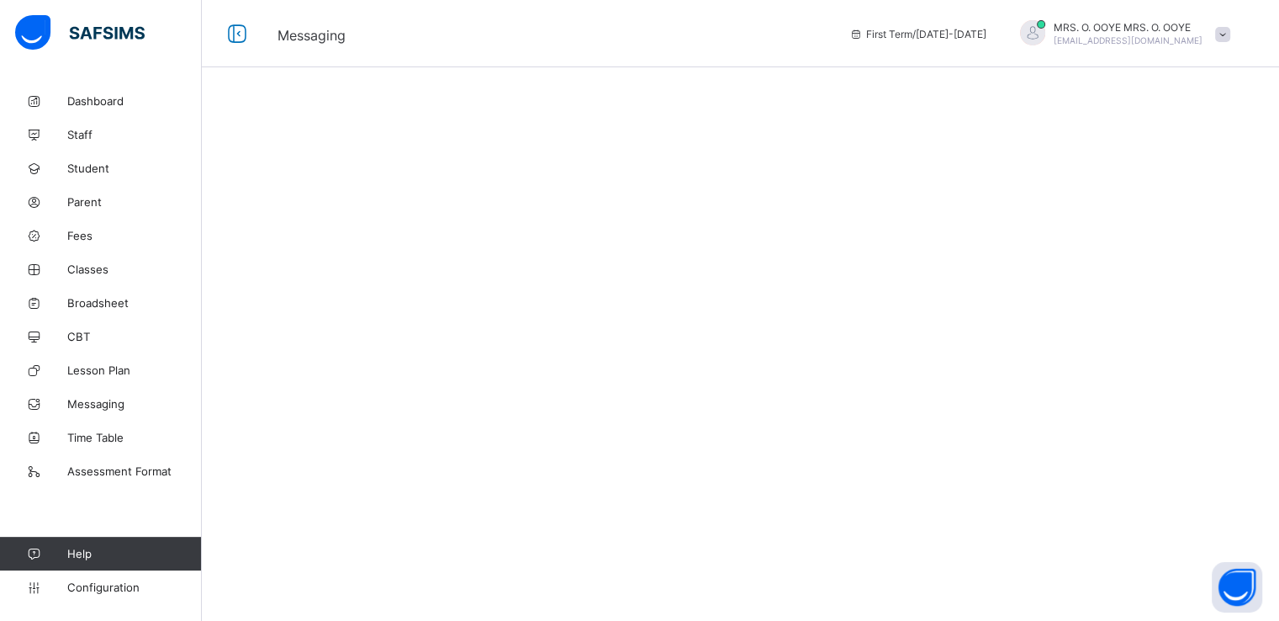
select select "**"
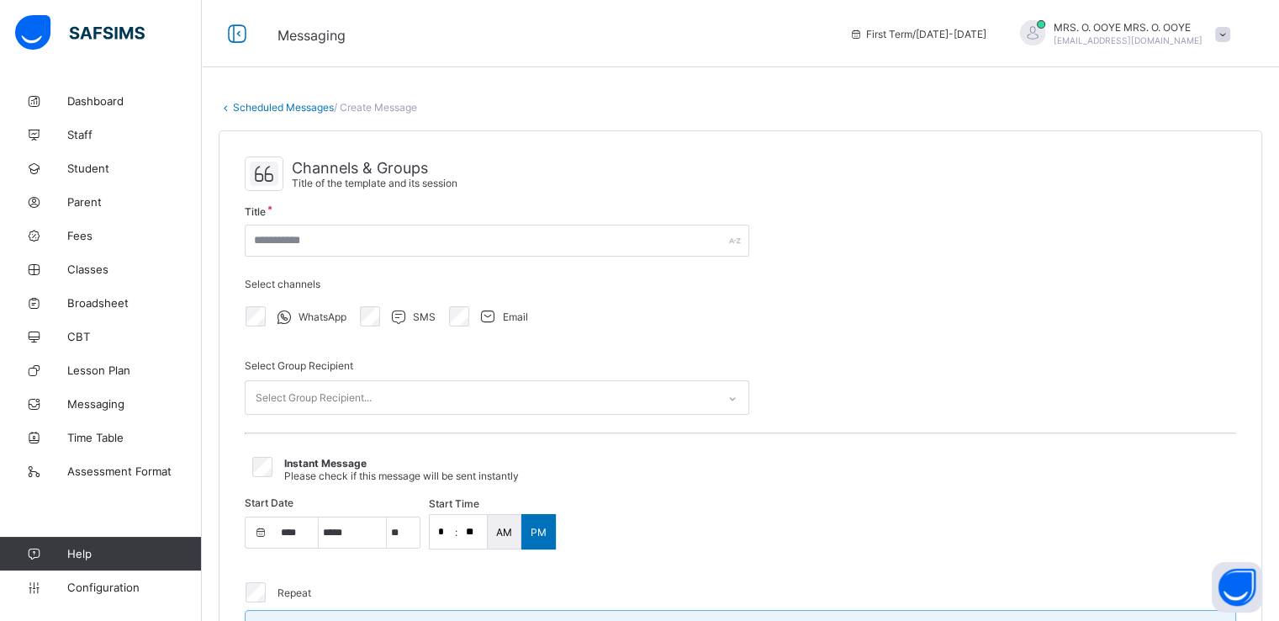
select select "****"
select select "*"
click at [414, 406] on div "Select Group Recipient..." at bounding box center [481, 397] width 471 height 33
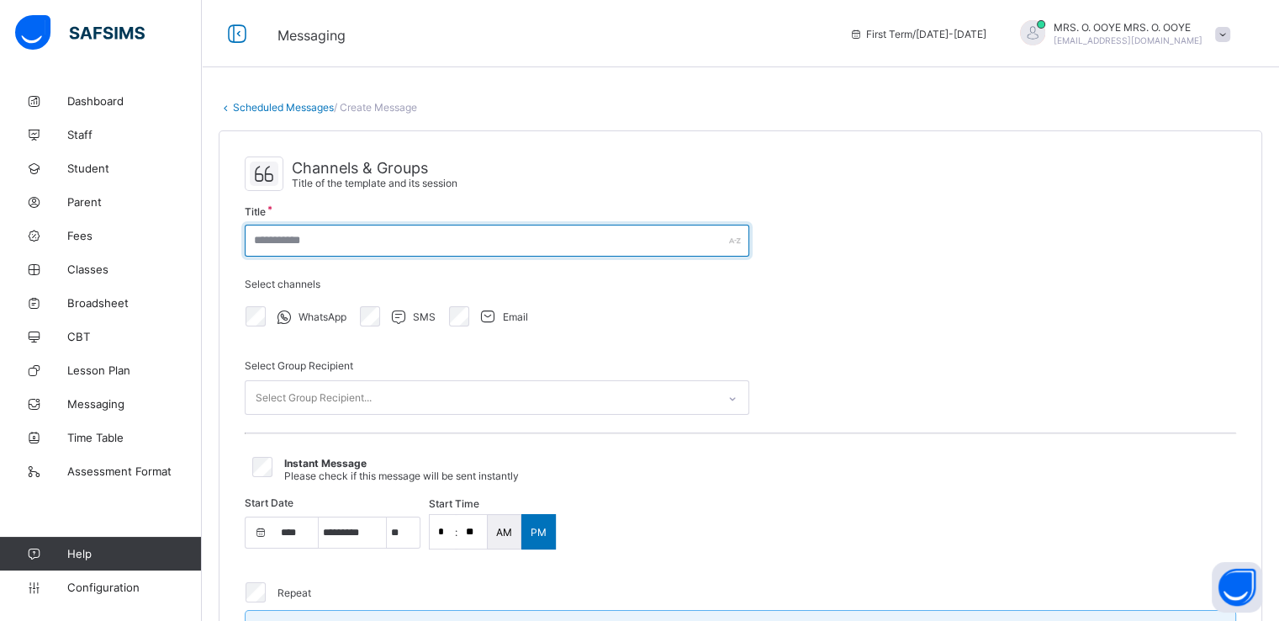
click at [414, 234] on input "text" at bounding box center [497, 241] width 505 height 32
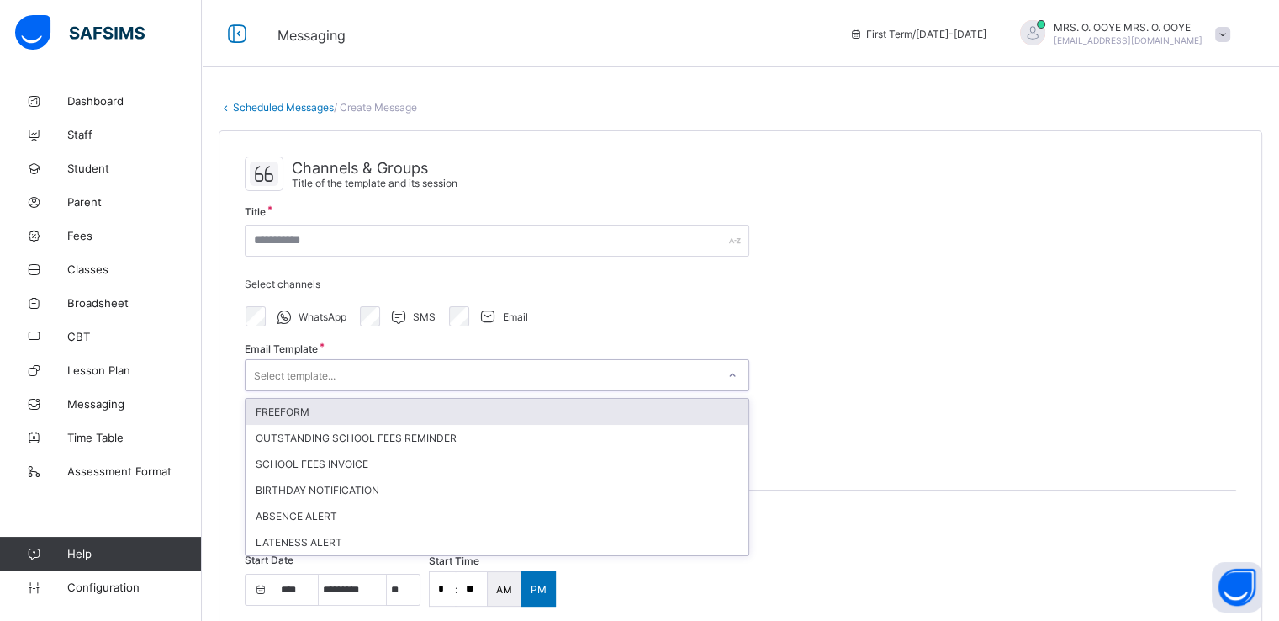
click at [363, 363] on div "Select template..." at bounding box center [481, 375] width 471 height 24
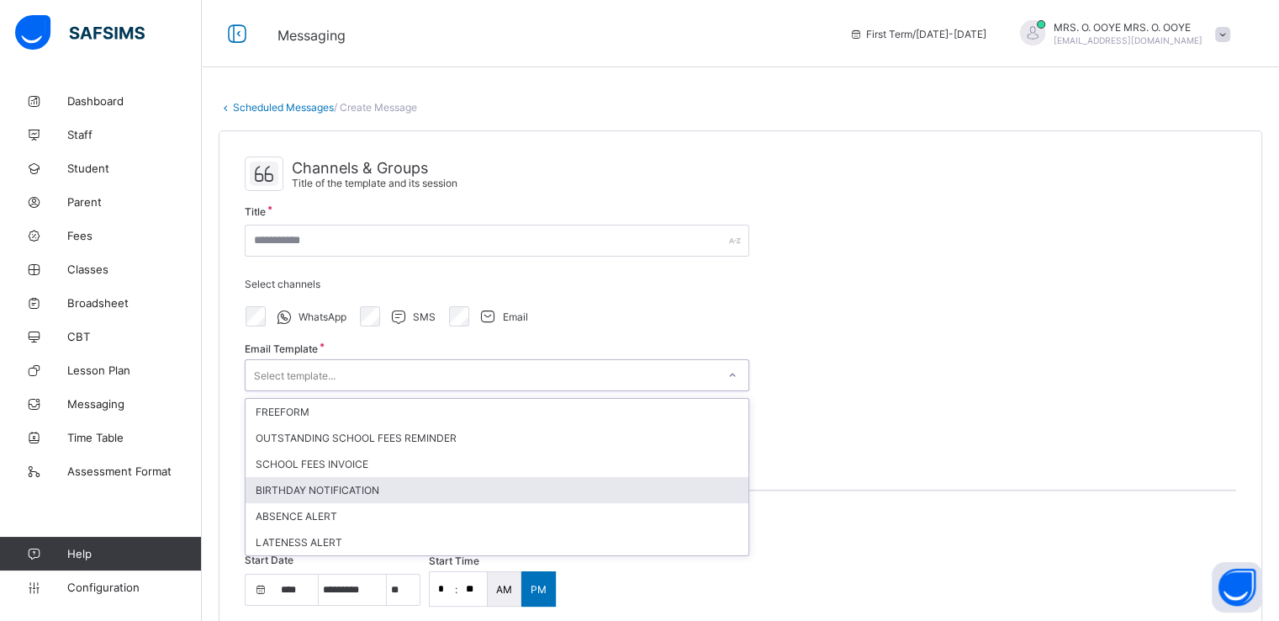
click at [384, 489] on div "BIRTHDAY NOTIFICATION" at bounding box center [497, 490] width 503 height 26
type input "**********"
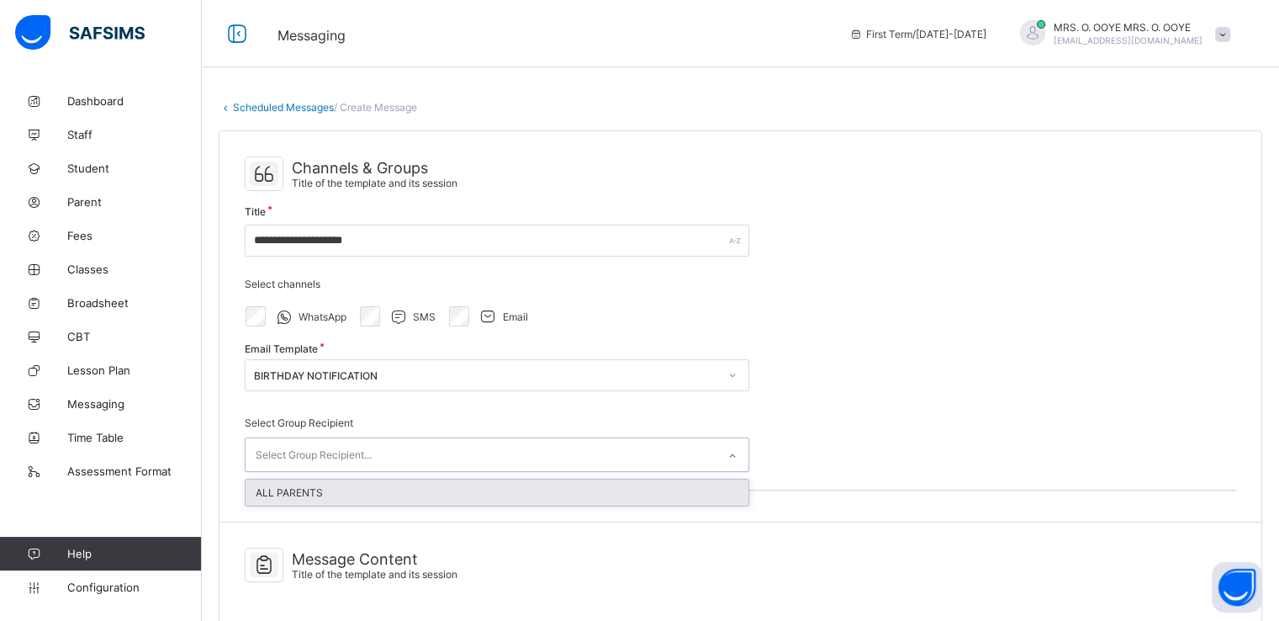
click at [351, 455] on div "Select Group Recipient..." at bounding box center [314, 455] width 116 height 32
click at [320, 493] on div "ALL PARENTS" at bounding box center [497, 492] width 503 height 26
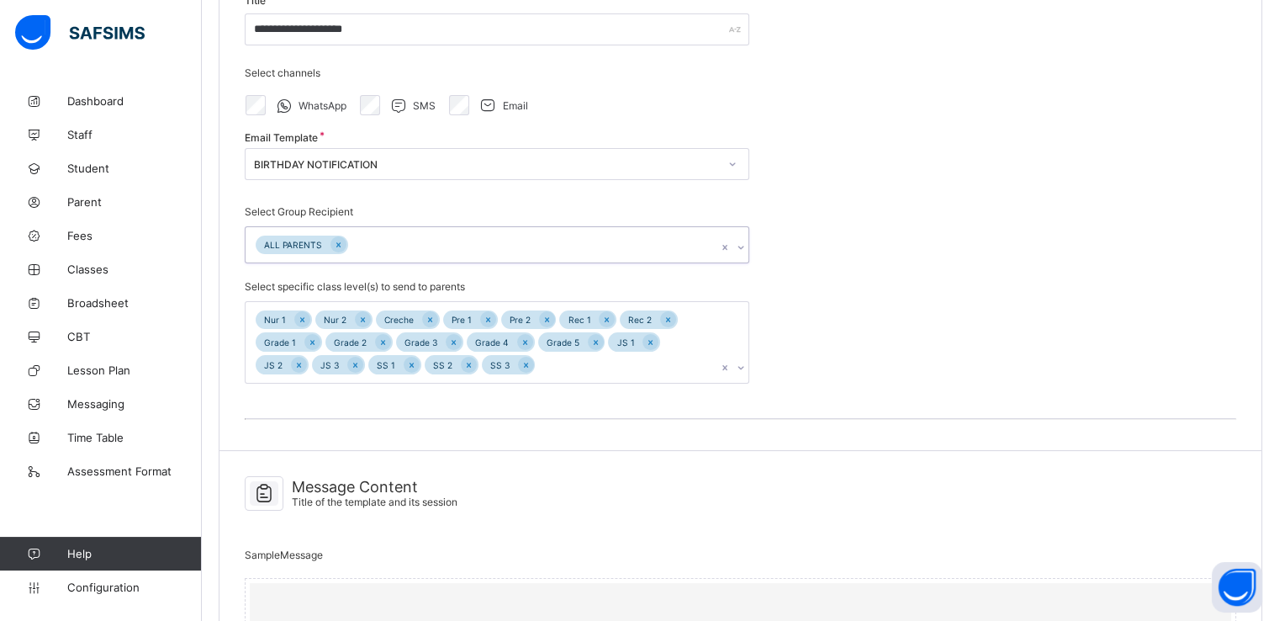
scroll to position [212, 0]
click at [743, 241] on icon at bounding box center [741, 246] width 10 height 17
select select "**"
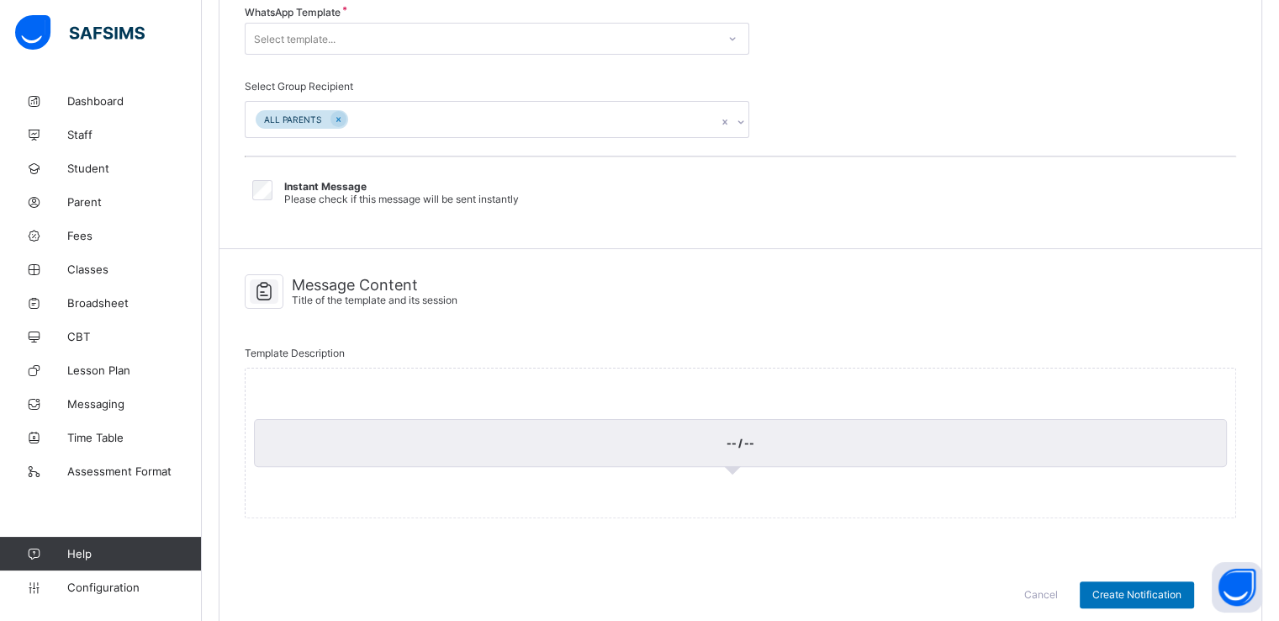
scroll to position [0, 0]
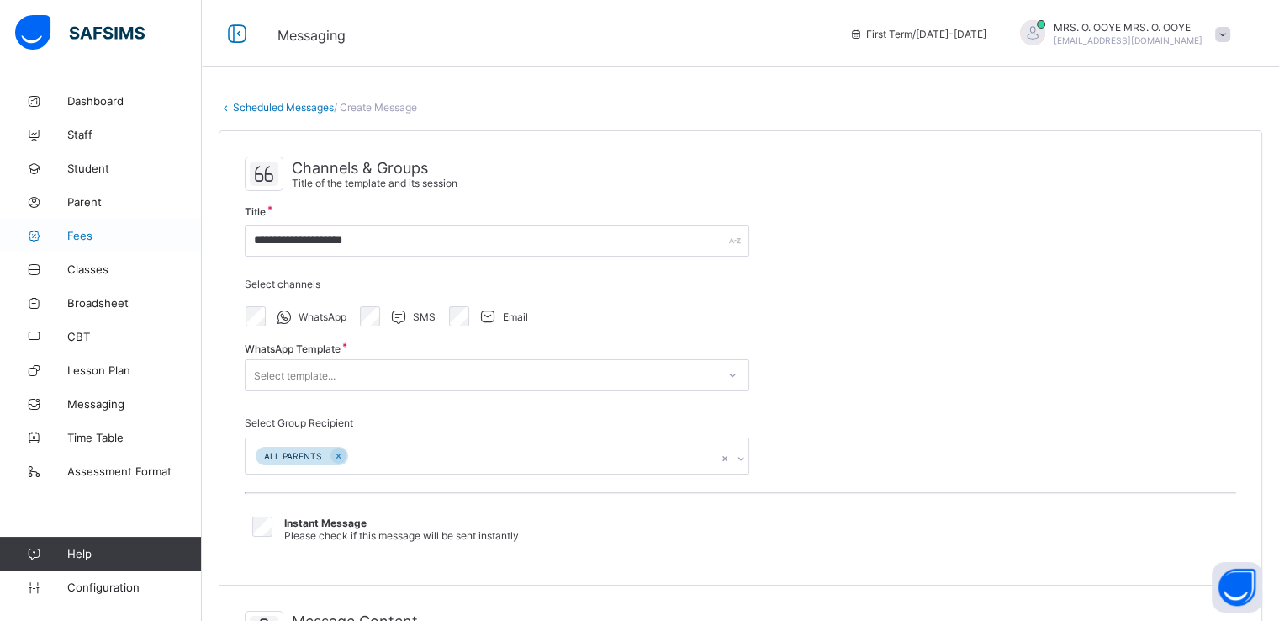
click at [81, 236] on span "Fees" at bounding box center [134, 235] width 135 height 13
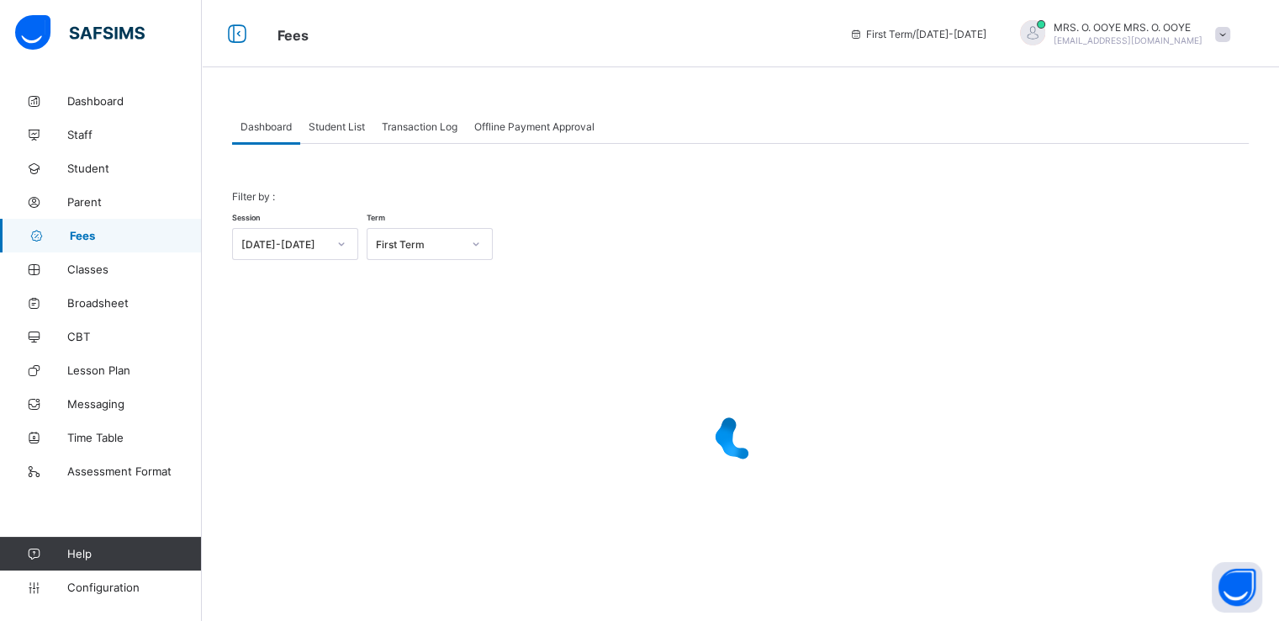
click at [320, 124] on span "Student List" at bounding box center [337, 126] width 56 height 13
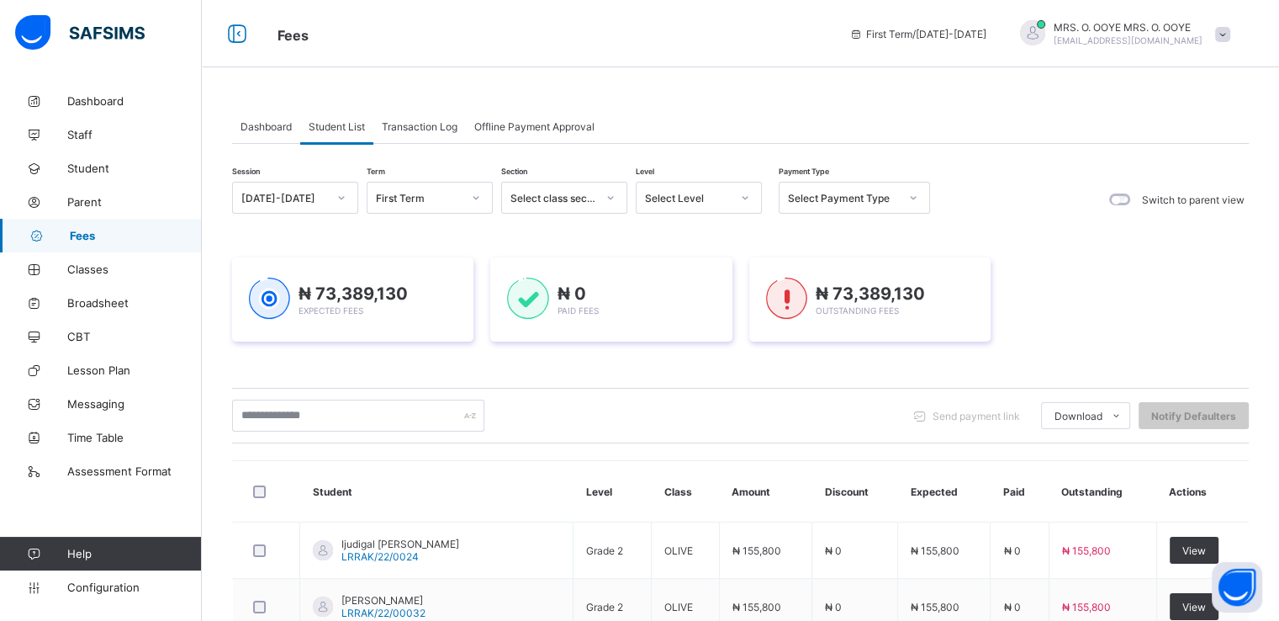
click at [431, 124] on span "Transaction Log" at bounding box center [420, 126] width 76 height 13
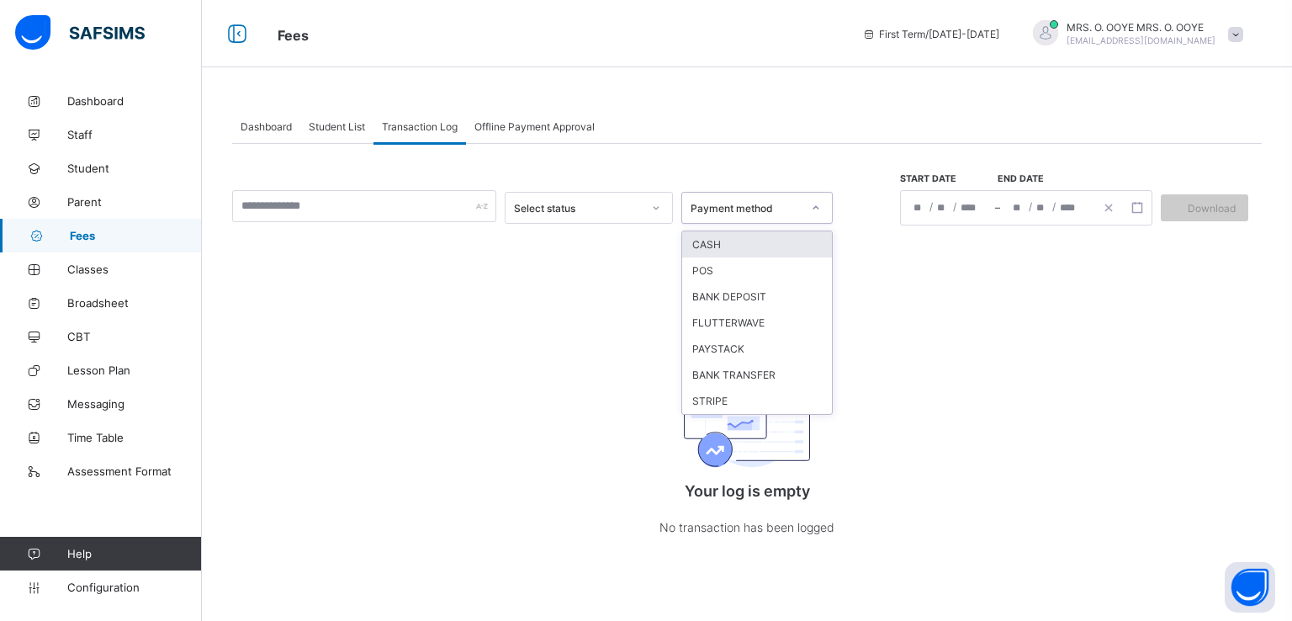
click at [814, 209] on icon at bounding box center [816, 207] width 10 height 17
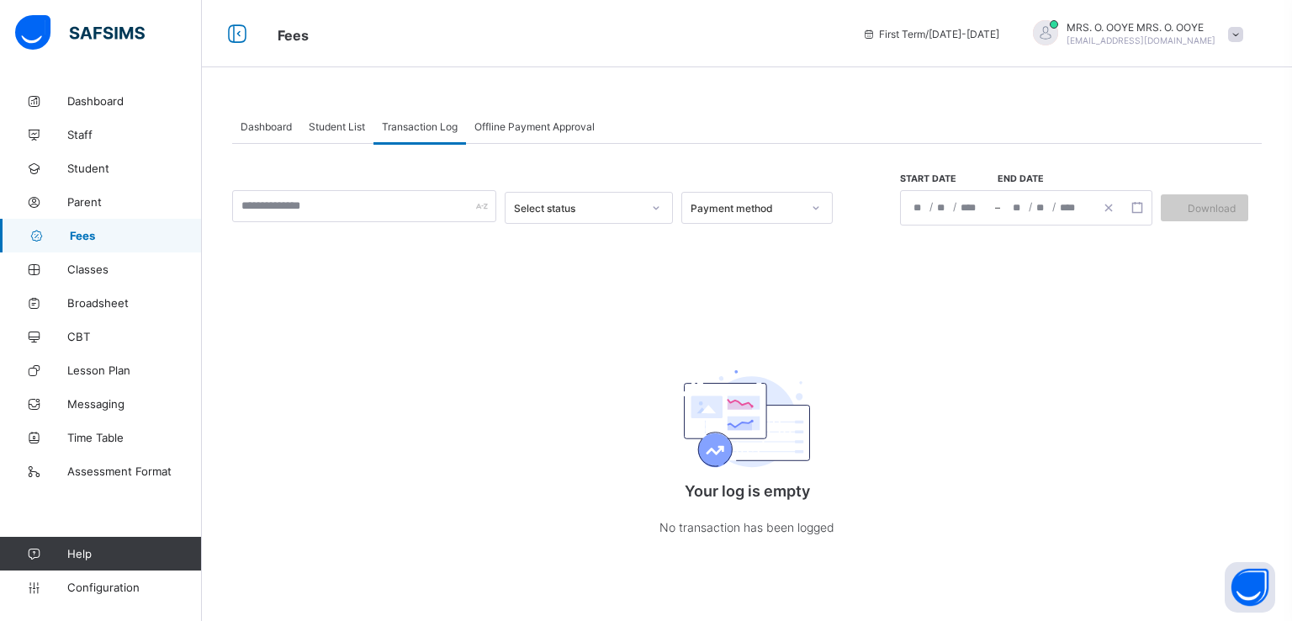
click at [521, 115] on div "Offline Payment Approval" at bounding box center [534, 126] width 137 height 34
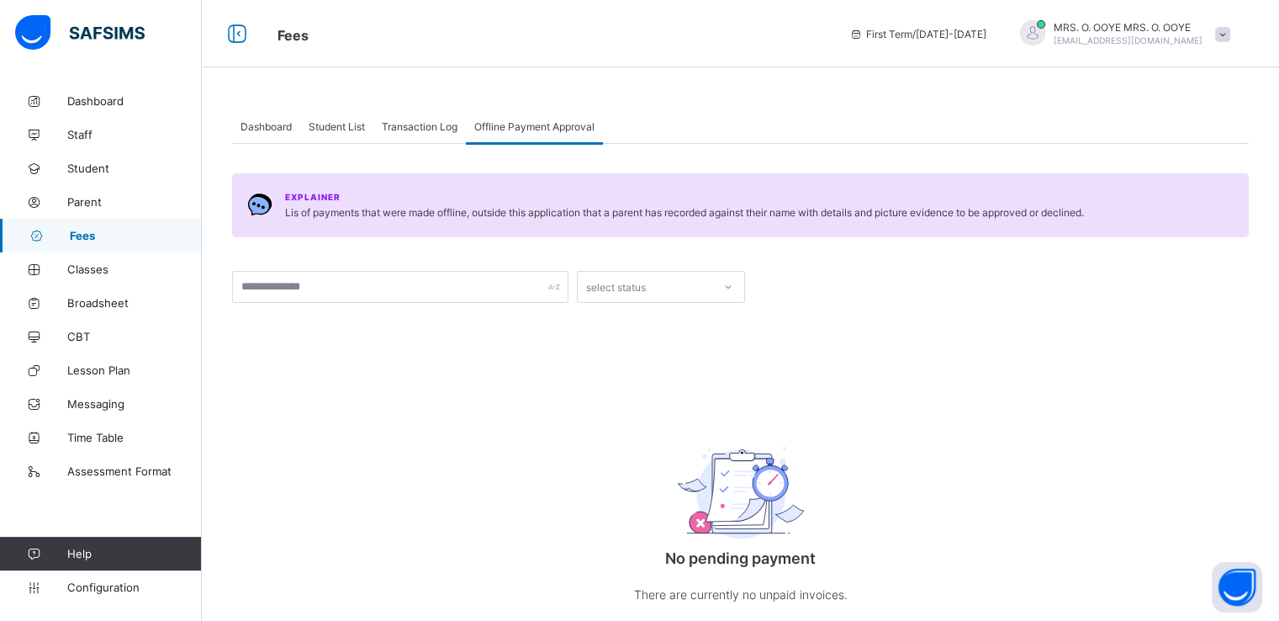
click at [351, 123] on span "Student List" at bounding box center [337, 126] width 56 height 13
